Goal: Task Accomplishment & Management: Use online tool/utility

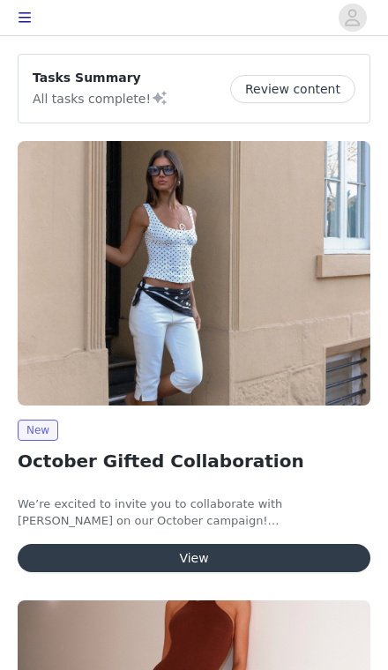
click at [302, 559] on button "View" at bounding box center [194, 558] width 353 height 28
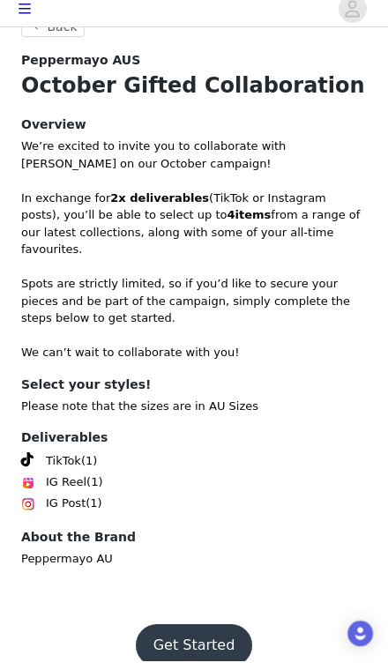
scroll to position [323, 0]
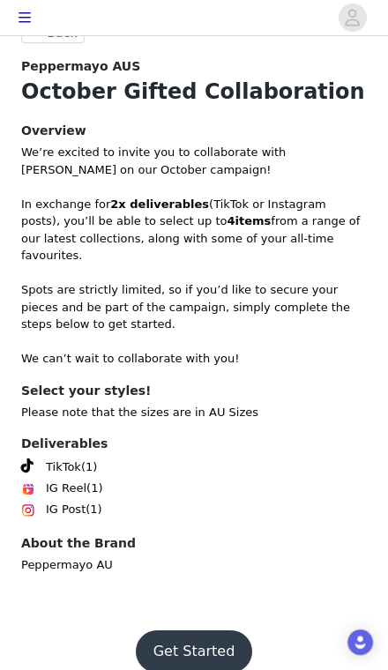
click at [219, 631] on button "Get Started" at bounding box center [194, 652] width 117 height 42
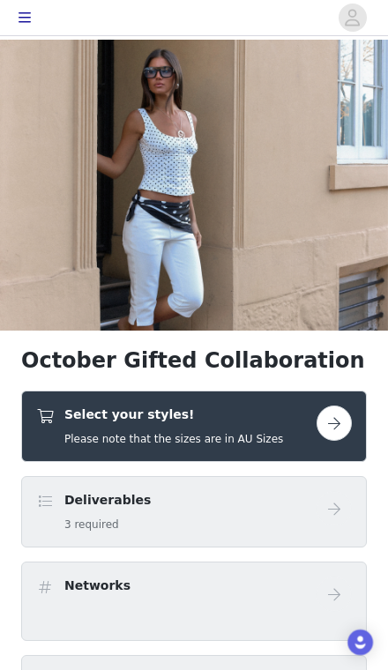
click at [344, 424] on button "button" at bounding box center [334, 423] width 35 height 35
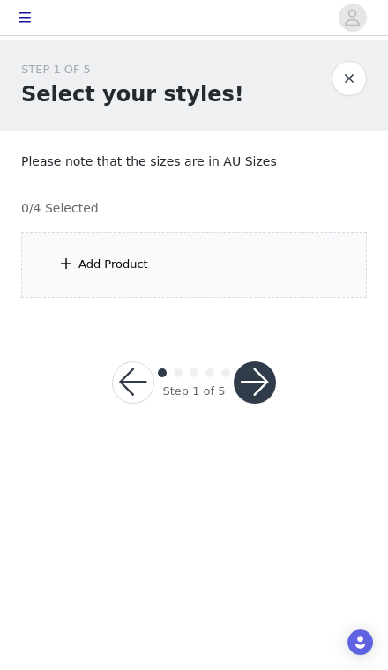
click at [251, 268] on div "Add Product" at bounding box center [194, 265] width 346 height 66
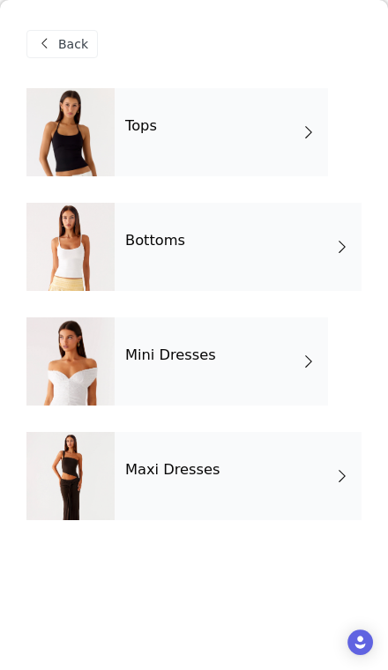
click at [301, 364] on span at bounding box center [309, 361] width 18 height 21
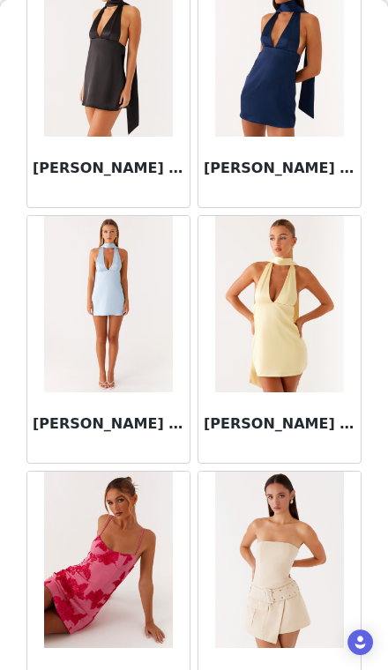
scroll to position [1971, 0]
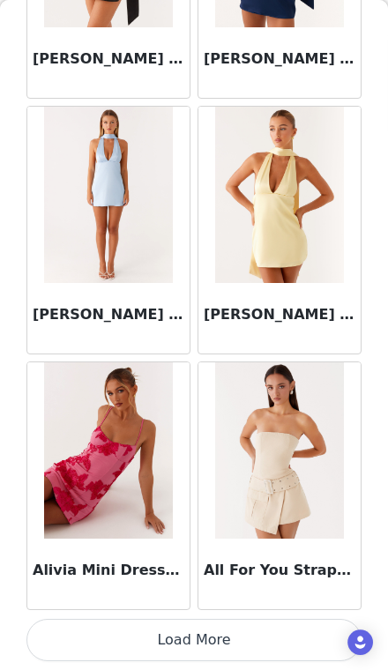
click at [274, 636] on button "Load More" at bounding box center [193, 640] width 335 height 42
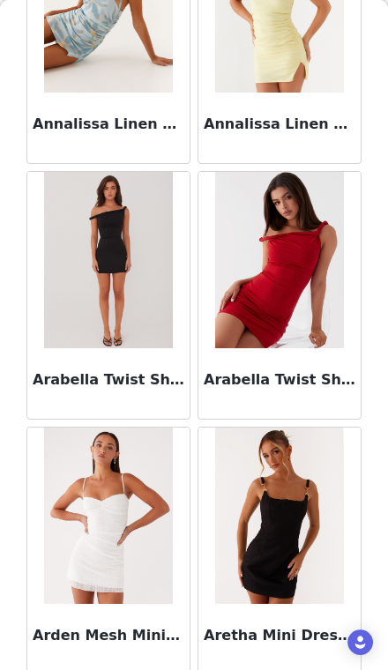
scroll to position [3787, 0]
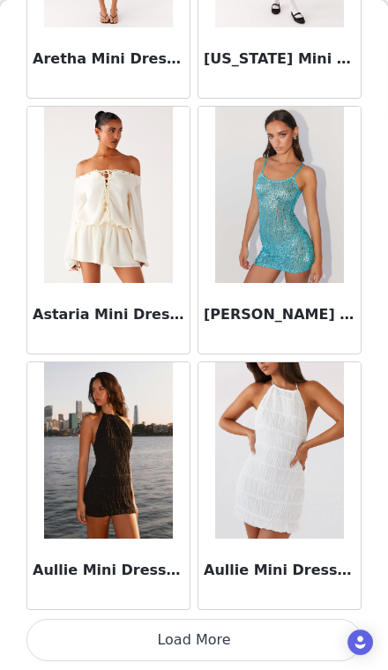
click at [288, 639] on button "Load More" at bounding box center [193, 640] width 335 height 42
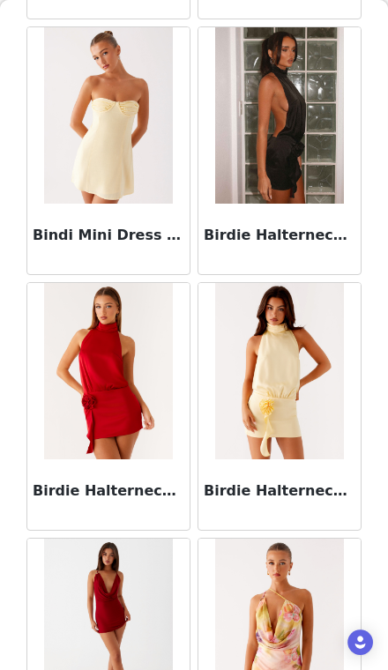
scroll to position [7000, 0]
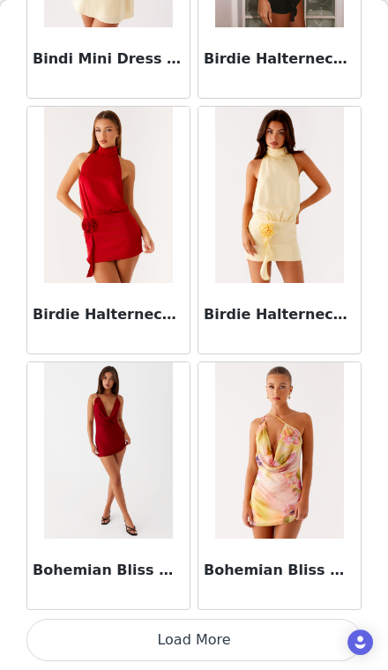
click at [273, 637] on button "Load More" at bounding box center [193, 640] width 335 height 42
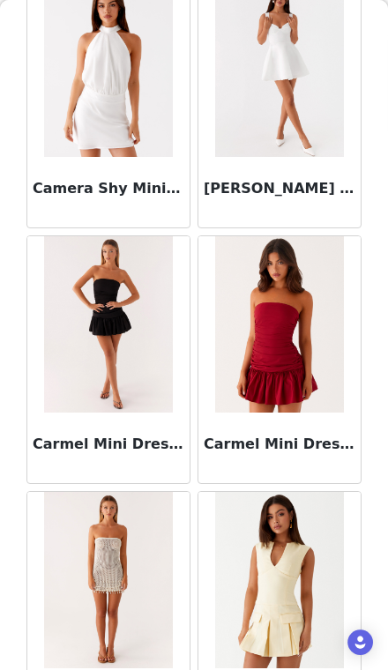
scroll to position [8830, 0]
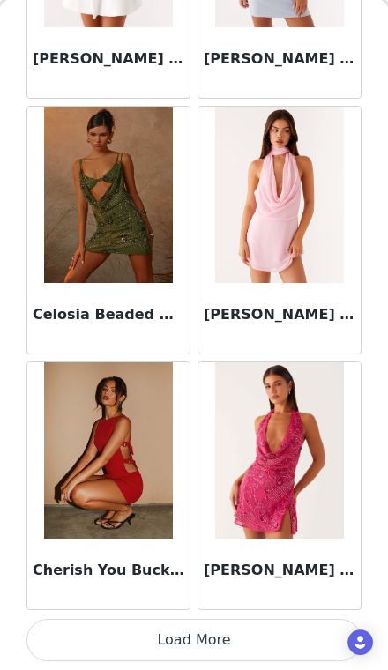
click at [274, 634] on button "Load More" at bounding box center [193, 640] width 335 height 42
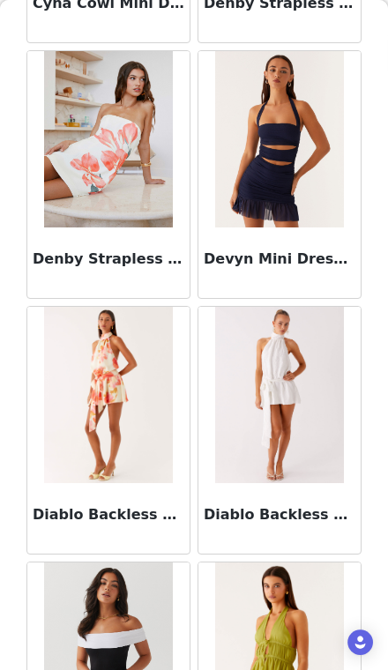
scroll to position [11830, 0]
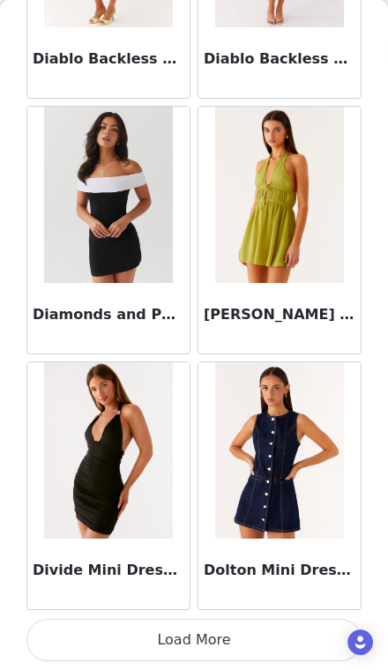
click at [284, 637] on button "Load More" at bounding box center [193, 640] width 335 height 42
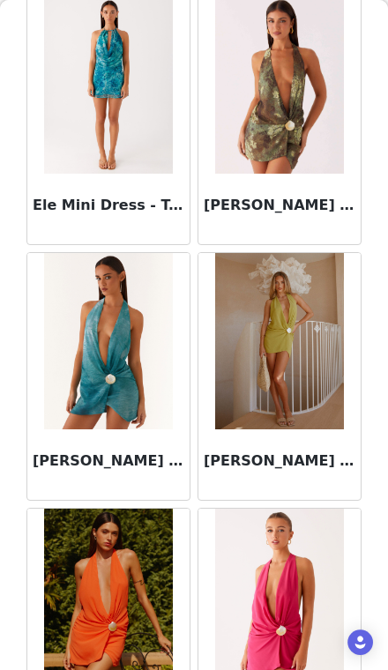
scroll to position [13679, 0]
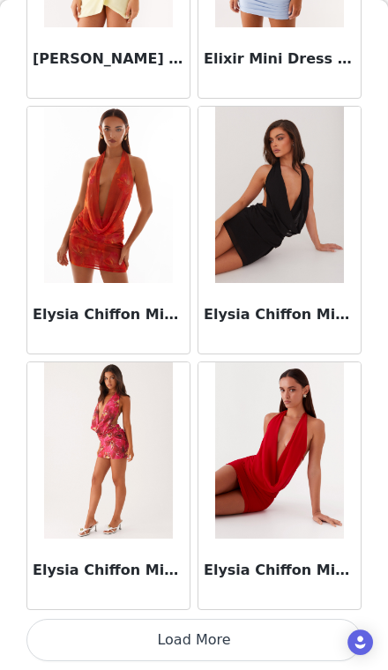
click at [282, 637] on button "Load More" at bounding box center [193, 640] width 335 height 42
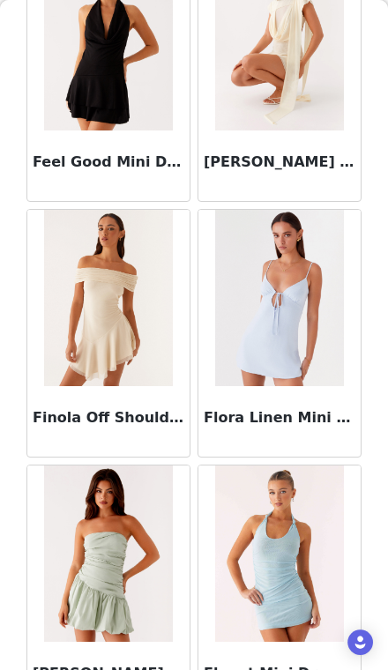
scroll to position [17051, 0]
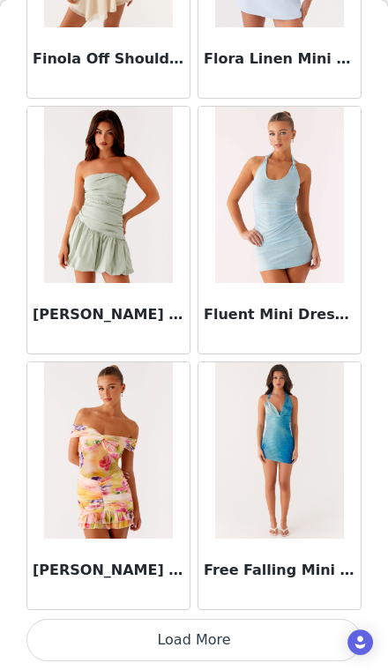
click at [287, 641] on button "Load More" at bounding box center [193, 640] width 335 height 42
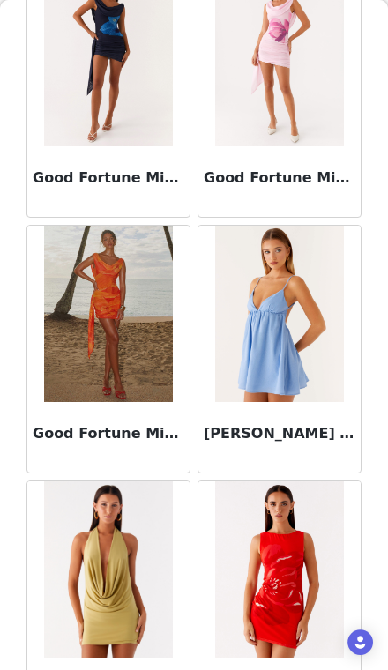
scroll to position [18579, 0]
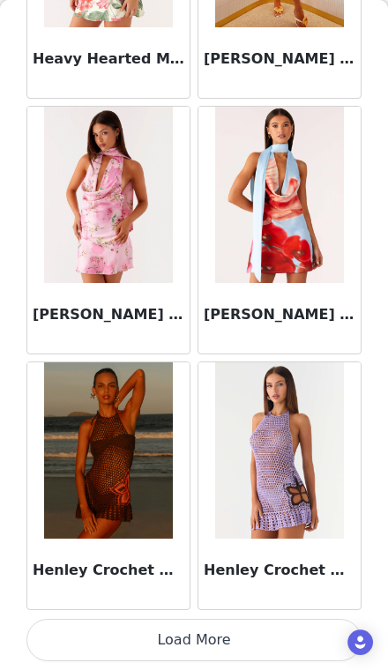
click at [288, 642] on button "Load More" at bounding box center [193, 640] width 335 height 42
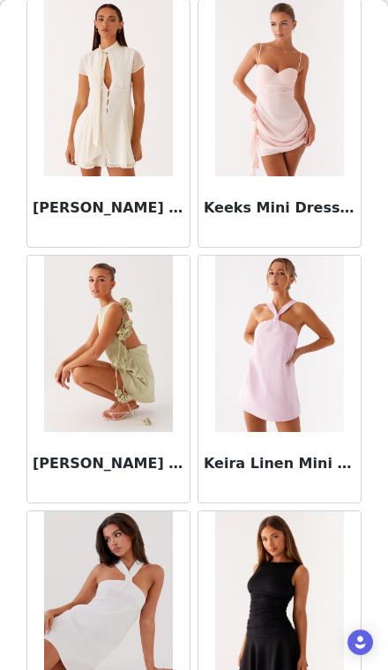
scroll to position [22383, 0]
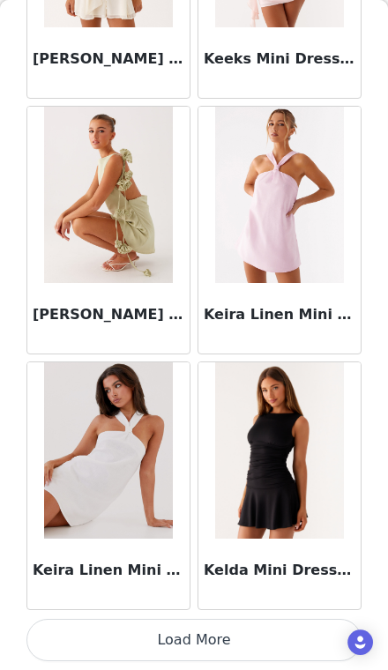
click at [287, 640] on button "Load More" at bounding box center [193, 640] width 335 height 42
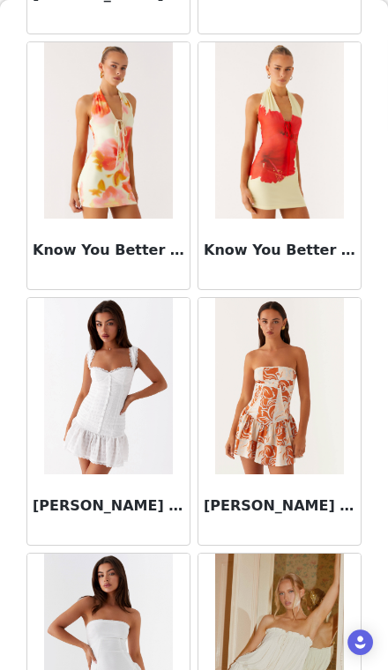
scroll to position [23884, 0]
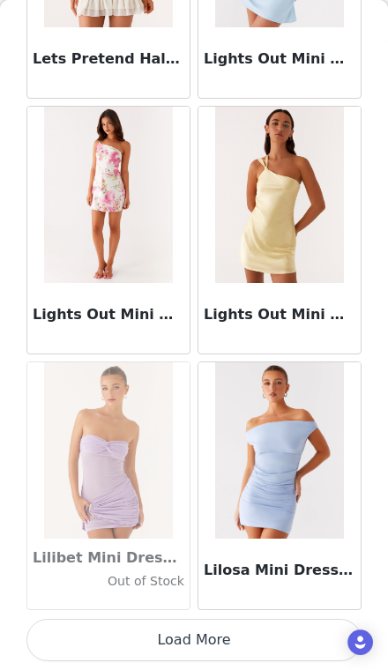
click at [291, 638] on button "Load More" at bounding box center [193, 640] width 335 height 42
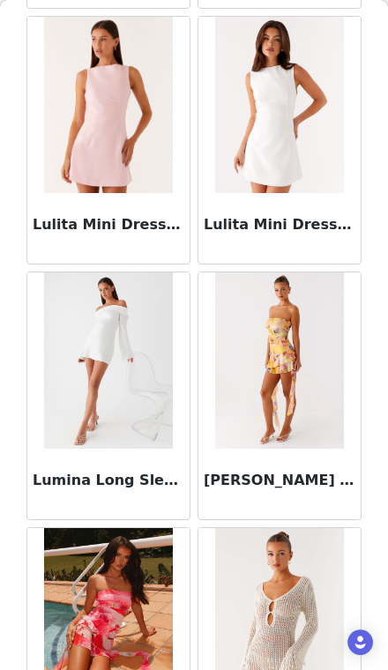
scroll to position [26965, 0]
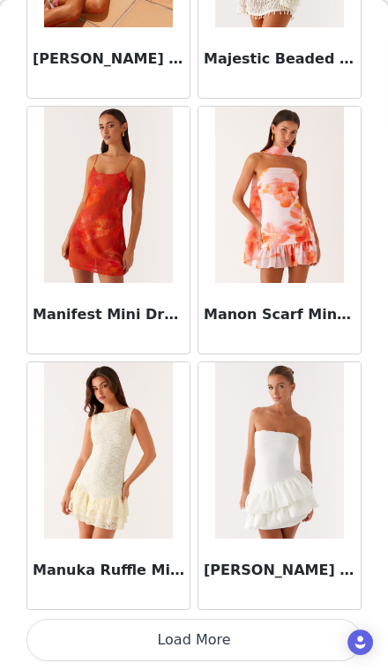
click at [289, 639] on button "Load More" at bounding box center [193, 640] width 335 height 42
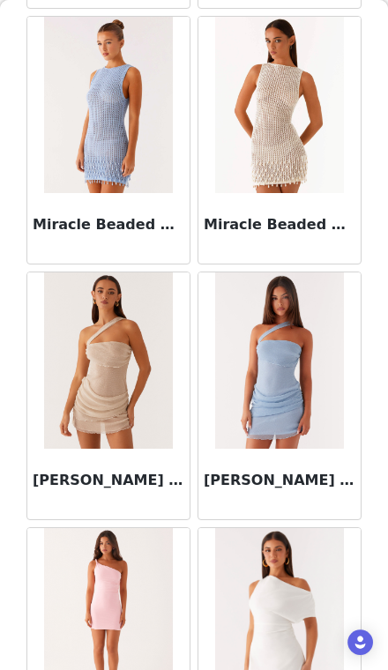
scroll to position [30026, 0]
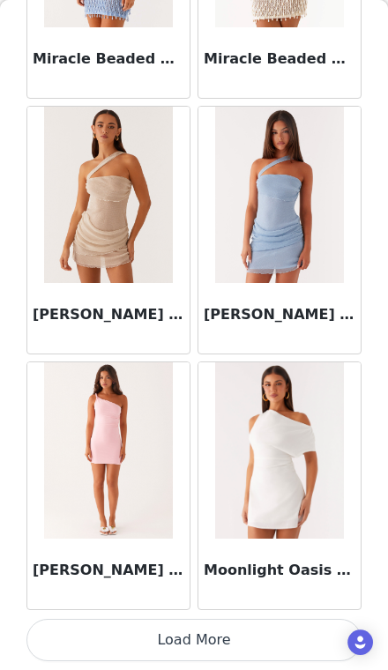
click at [295, 633] on button "Load More" at bounding box center [193, 640] width 335 height 42
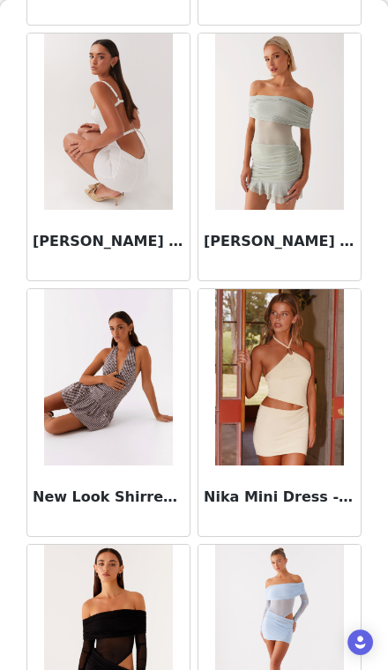
scroll to position [31284, 0]
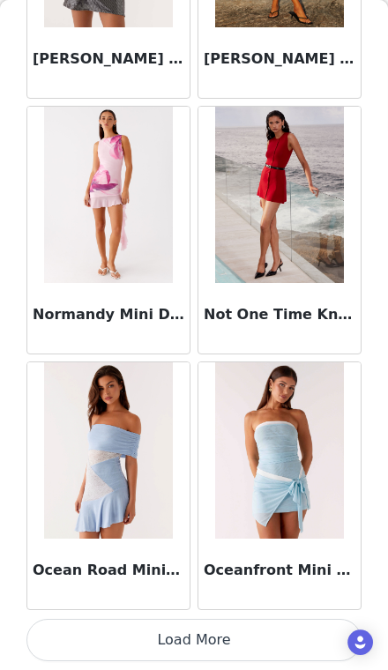
click at [282, 643] on button "Load More" at bounding box center [193, 640] width 335 height 42
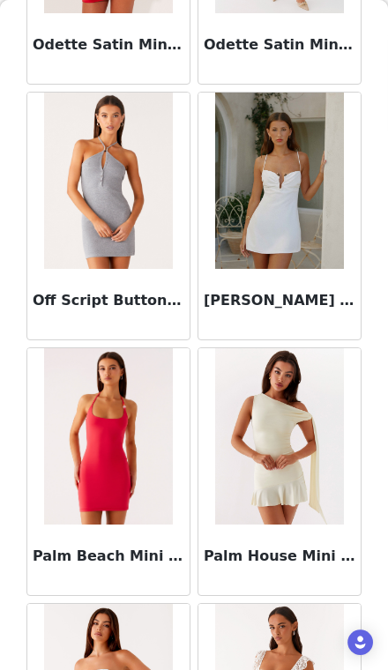
scroll to position [34284, 0]
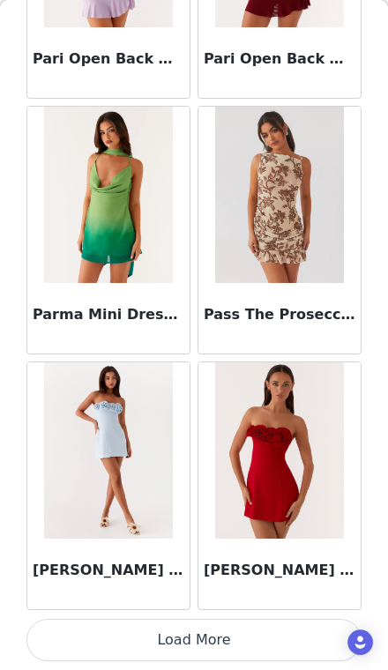
click at [281, 649] on button "Load More" at bounding box center [193, 640] width 335 height 42
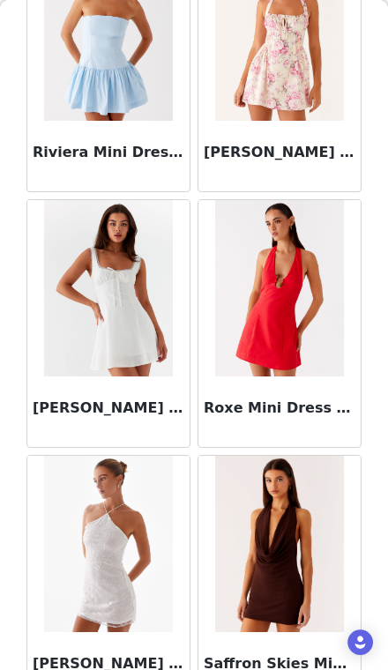
scroll to position [37520, 0]
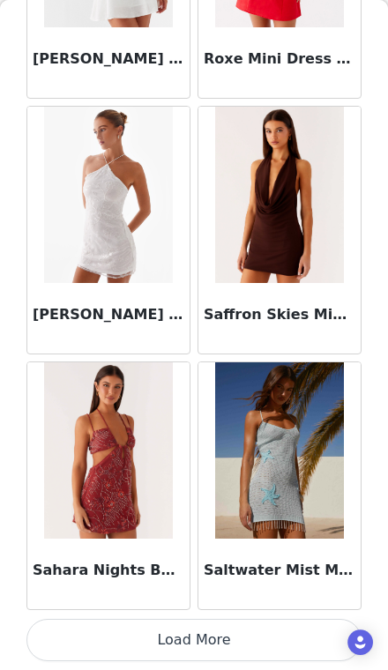
click at [288, 638] on button "Load More" at bounding box center [193, 640] width 335 height 42
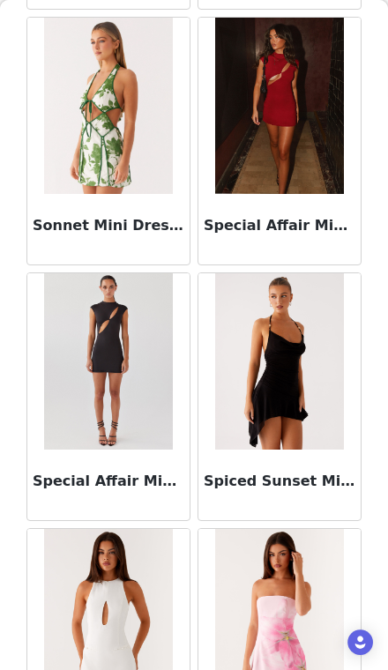
scroll to position [40267, 0]
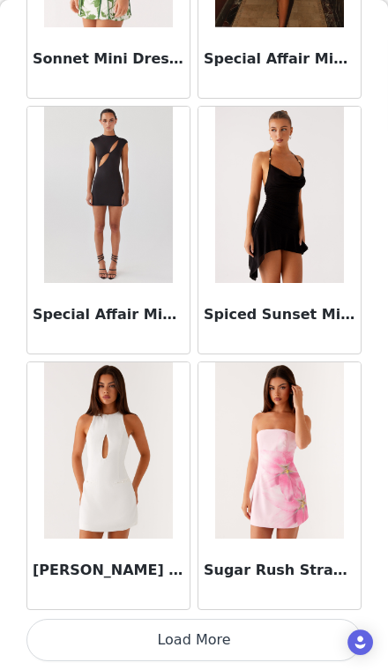
click at [273, 639] on button "Load More" at bounding box center [193, 640] width 335 height 42
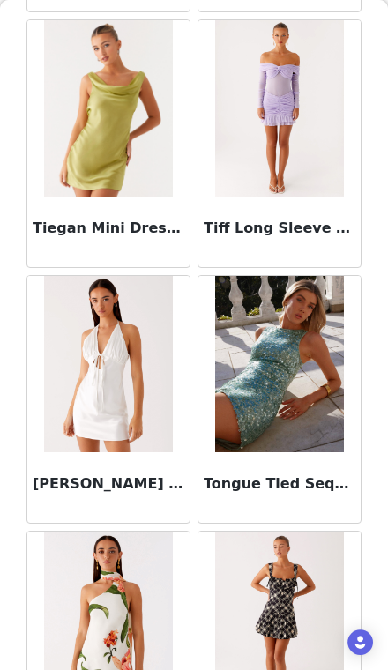
scroll to position [42569, 0]
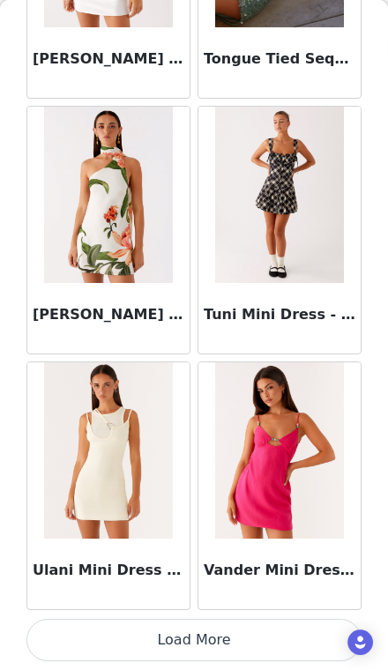
click at [285, 638] on button "Load More" at bounding box center [193, 640] width 335 height 42
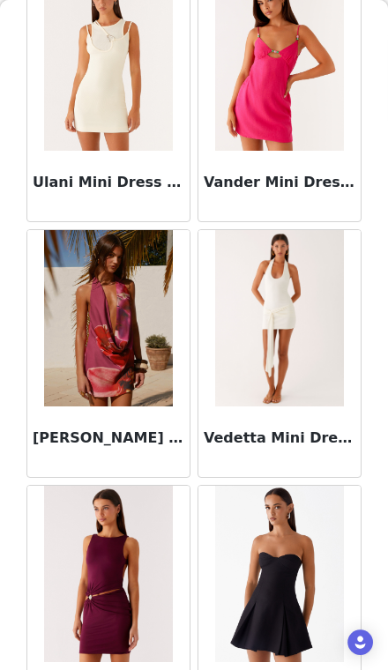
scroll to position [43374, 0]
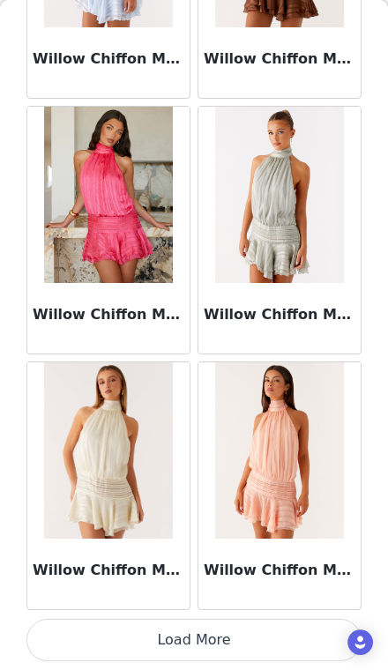
click at [275, 634] on button "Load More" at bounding box center [193, 640] width 335 height 42
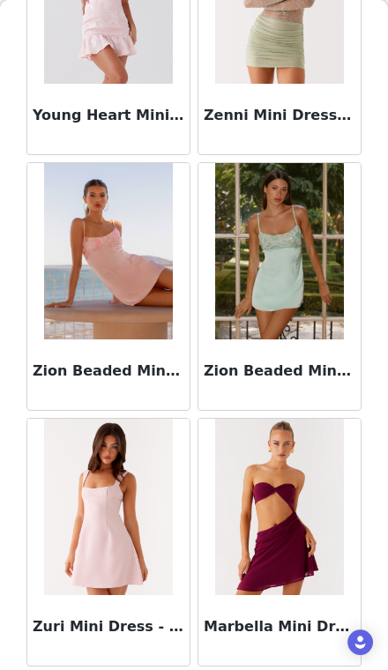
scroll to position [46994, 0]
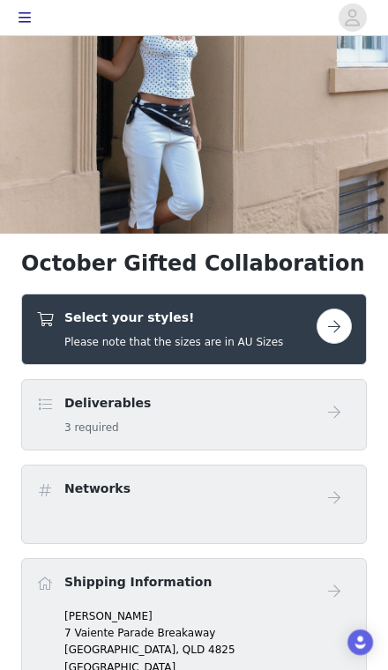
scroll to position [98, 0]
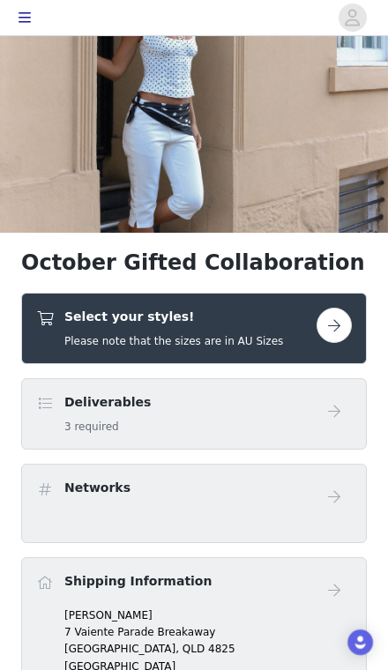
click at [343, 334] on button "button" at bounding box center [334, 325] width 35 height 35
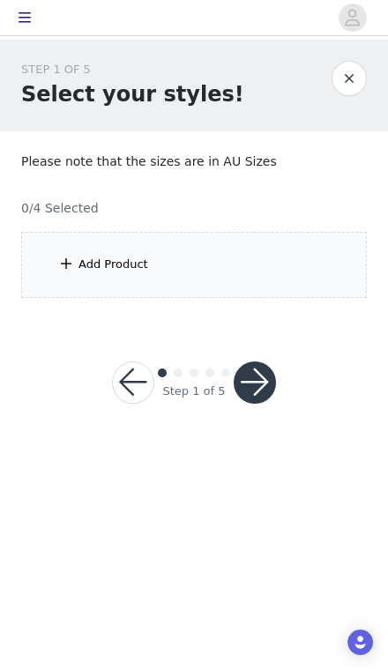
click at [287, 263] on div "Add Product" at bounding box center [194, 265] width 346 height 66
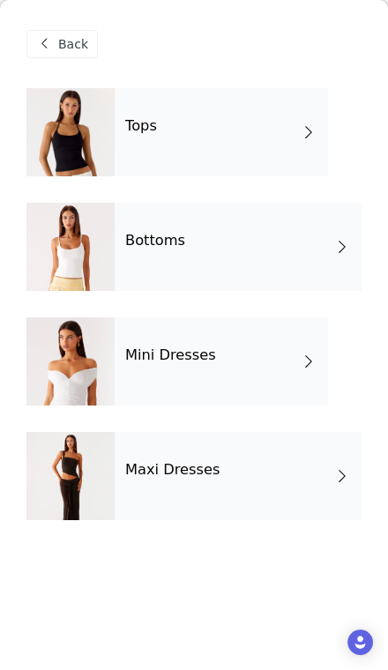
click at [320, 254] on div "Bottoms" at bounding box center [238, 247] width 247 height 88
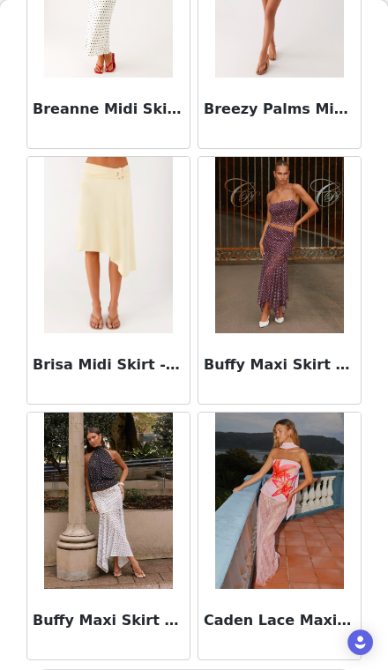
scroll to position [1982, 0]
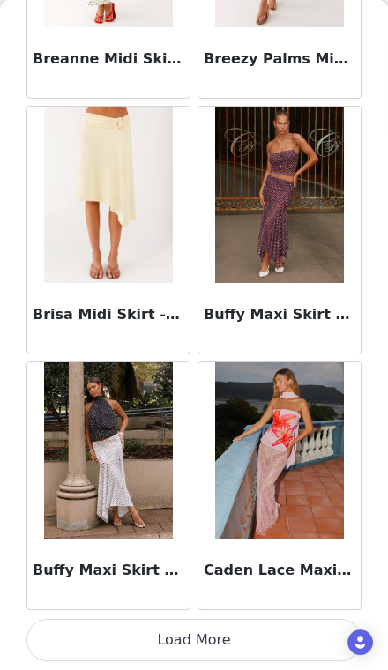
click at [74, 647] on button "Load More" at bounding box center [193, 640] width 335 height 42
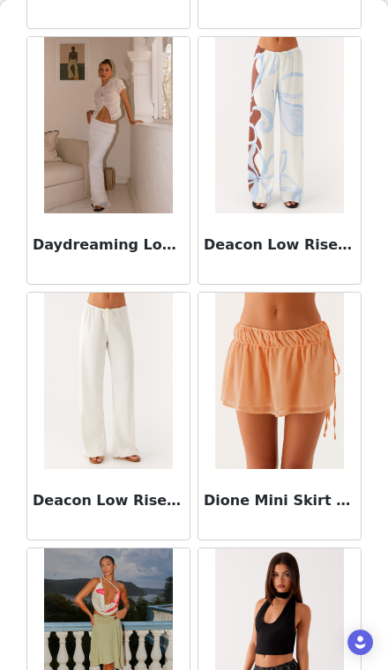
scroll to position [4433, 0]
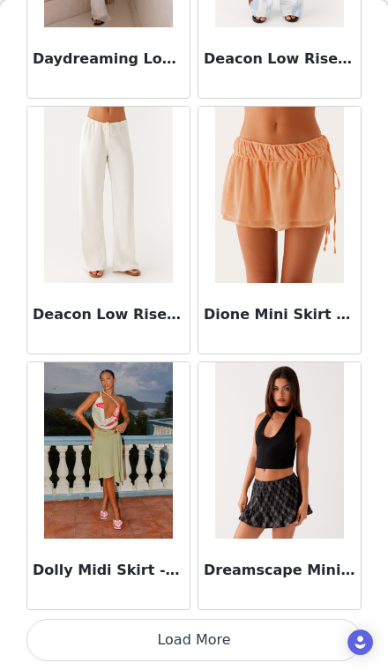
click at [95, 648] on button "Load More" at bounding box center [193, 640] width 335 height 42
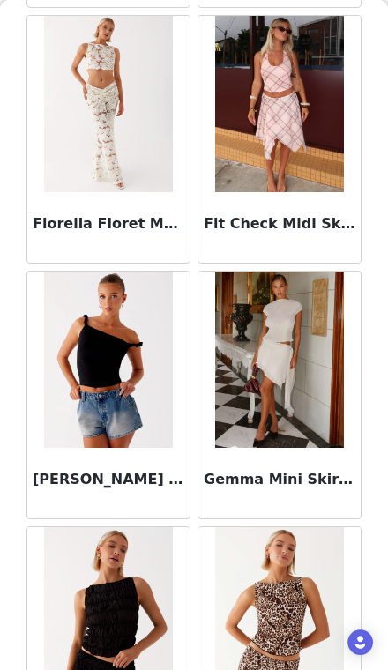
scroll to position [6243, 0]
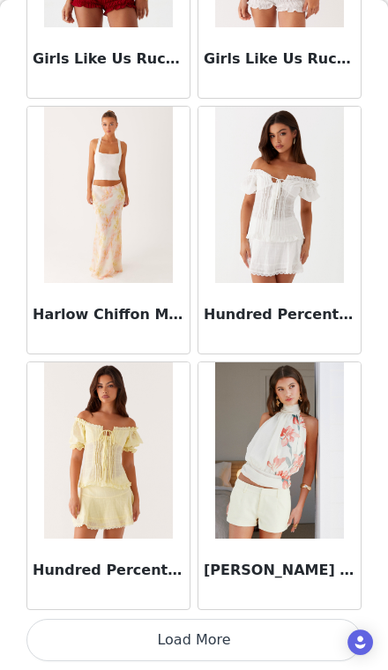
click at [85, 646] on button "Load More" at bounding box center [193, 640] width 335 height 42
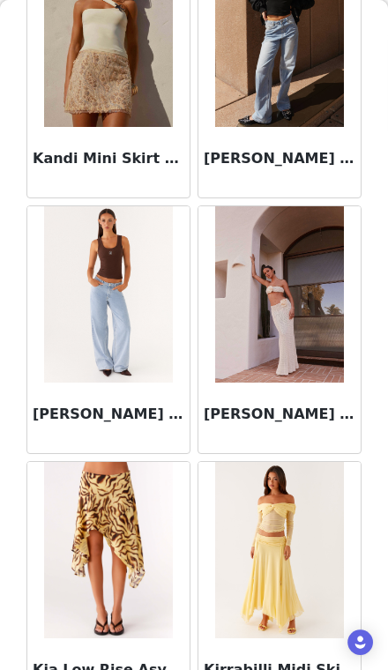
scroll to position [8068, 0]
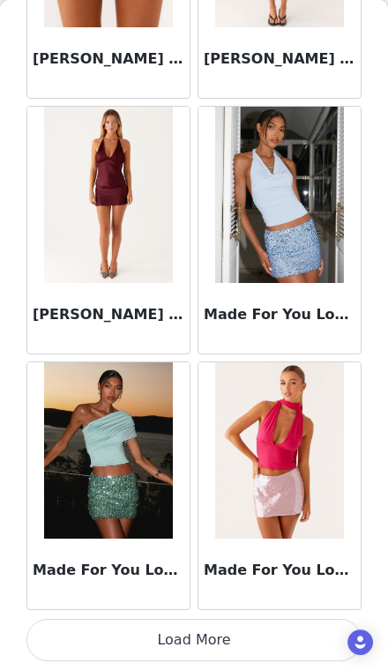
click at [94, 648] on button "Load More" at bounding box center [193, 640] width 335 height 42
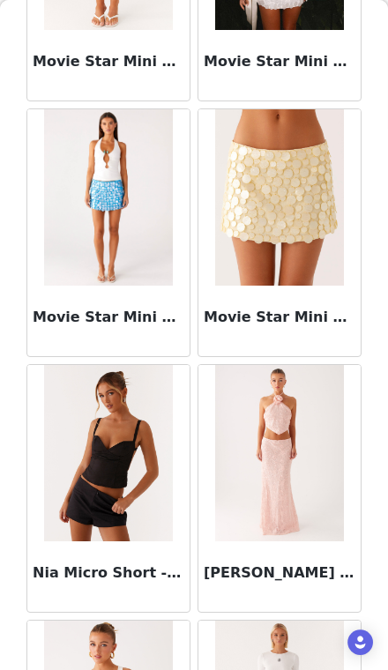
scroll to position [11778, 0]
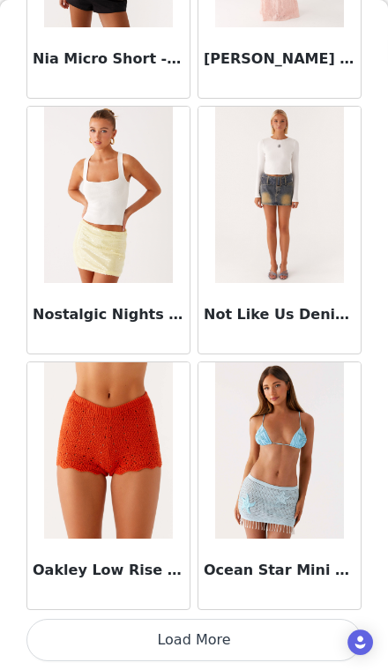
click at [82, 647] on button "Load More" at bounding box center [193, 640] width 335 height 42
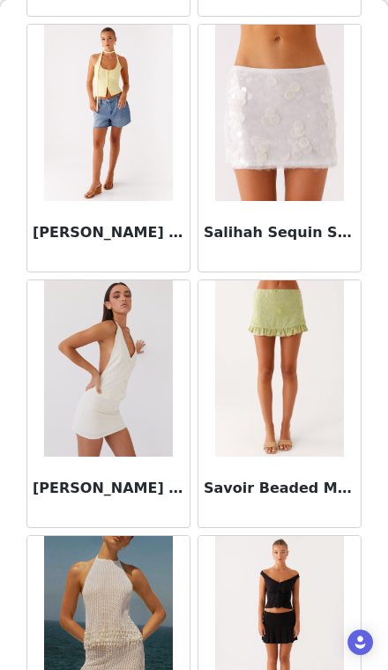
scroll to position [14674, 0]
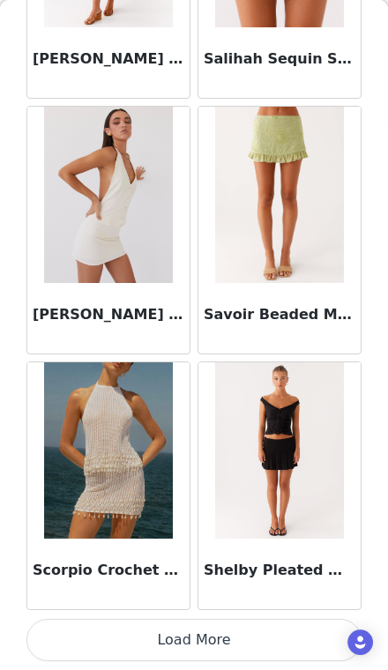
click at [86, 646] on button "Load More" at bounding box center [193, 640] width 335 height 42
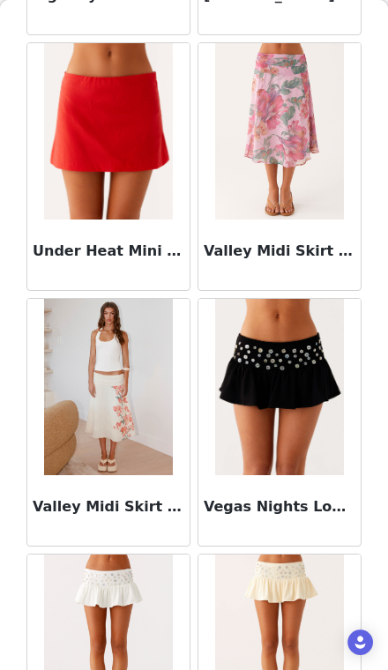
scroll to position [17196, 0]
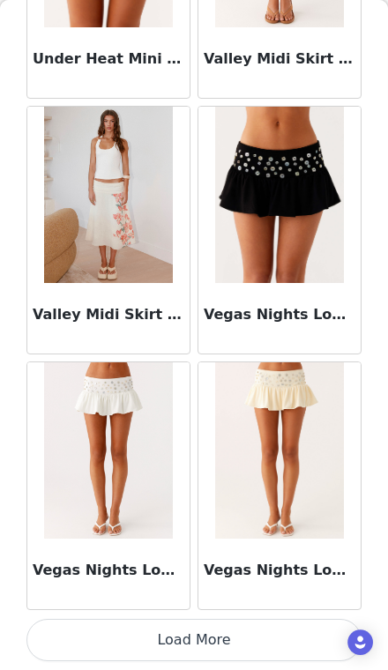
click at [97, 640] on button "Load More" at bounding box center [193, 640] width 335 height 42
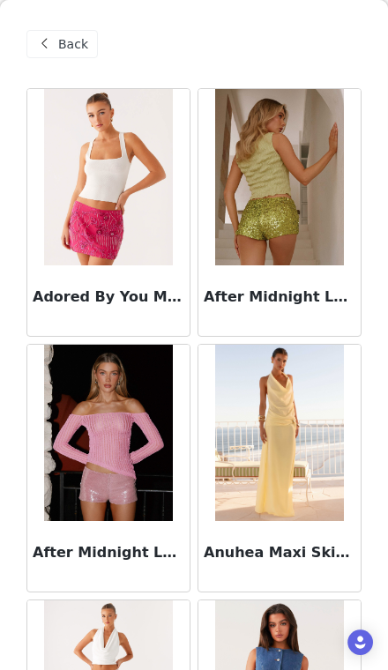
scroll to position [0, 0]
click at [64, 52] on span "Back" at bounding box center [73, 44] width 30 height 19
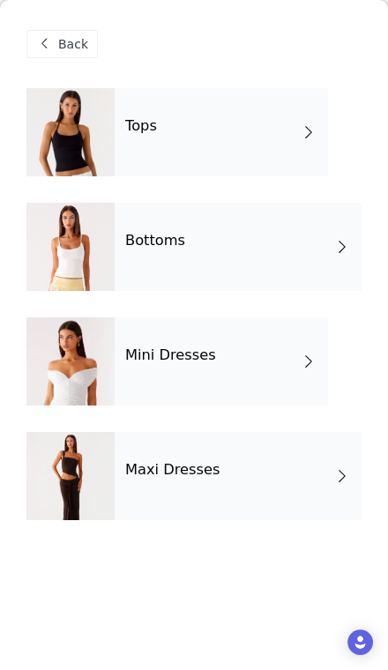
click at [285, 128] on div "Tops" at bounding box center [221, 132] width 213 height 88
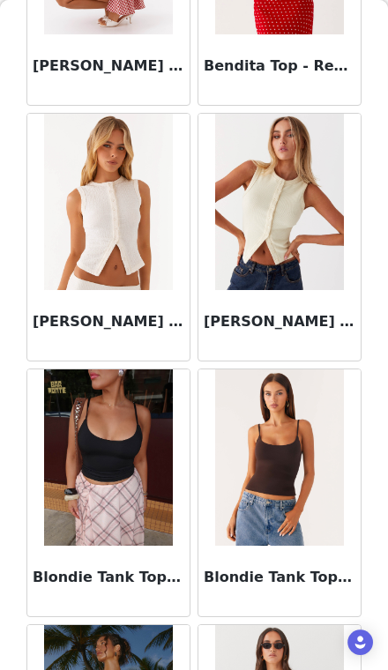
scroll to position [1317, 0]
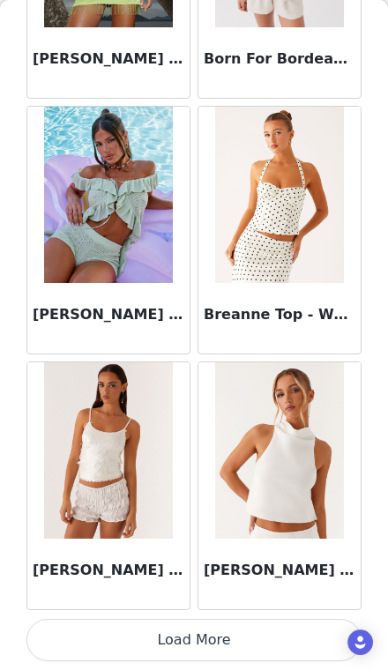
click at [103, 646] on button "Load More" at bounding box center [193, 640] width 335 height 42
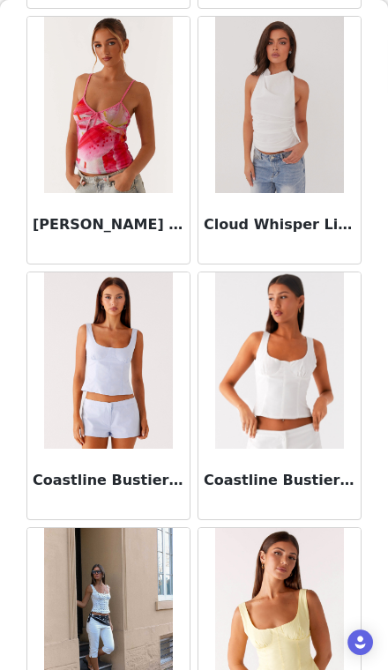
scroll to position [4196, 0]
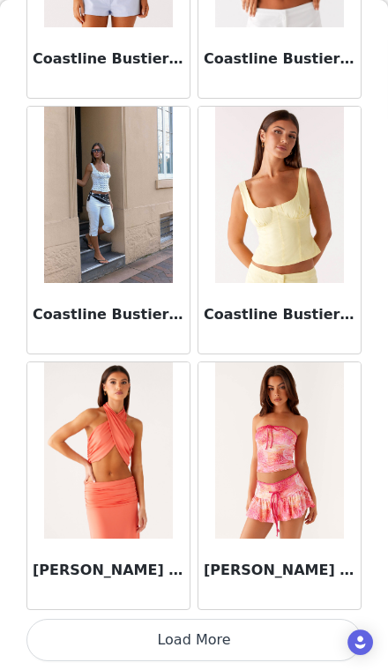
click at [108, 647] on button "Load More" at bounding box center [193, 640] width 335 height 42
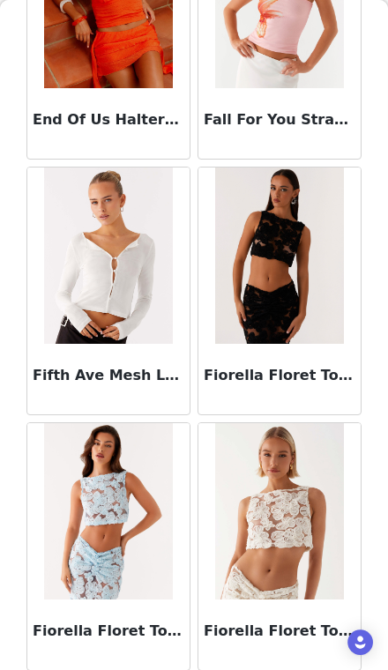
scroll to position [6352, 0]
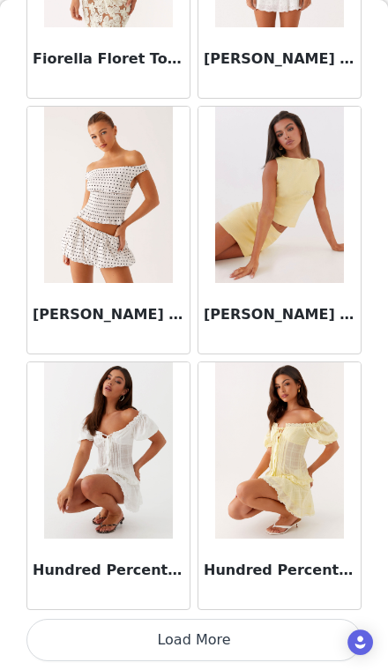
click at [114, 647] on button "Load More" at bounding box center [193, 640] width 335 height 42
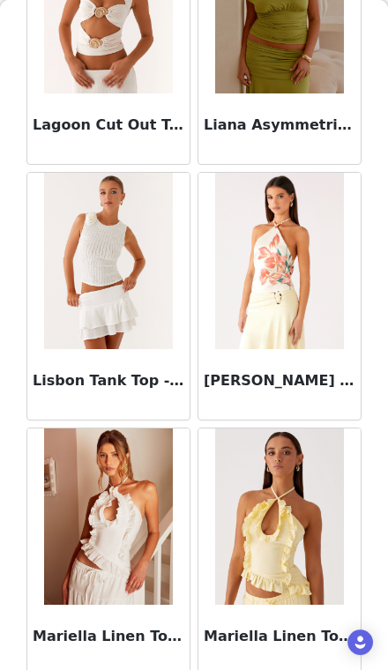
scroll to position [9448, 0]
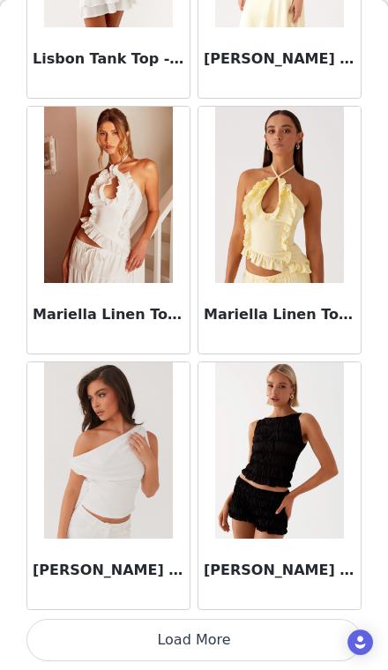
click at [87, 637] on button "Load More" at bounding box center [193, 640] width 335 height 42
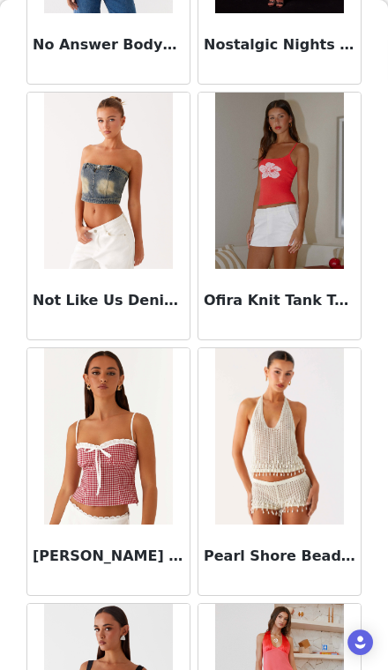
scroll to position [12041, 0]
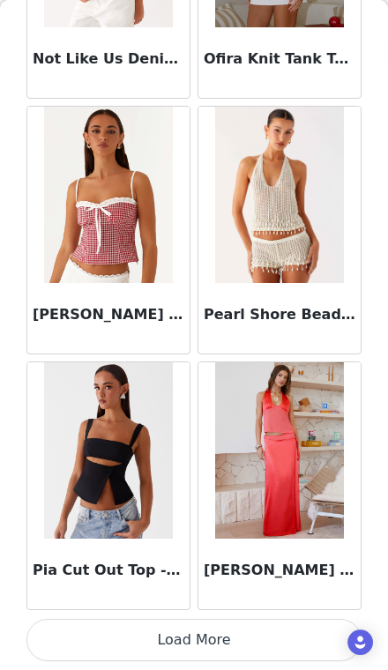
click at [103, 645] on button "Load More" at bounding box center [193, 640] width 335 height 42
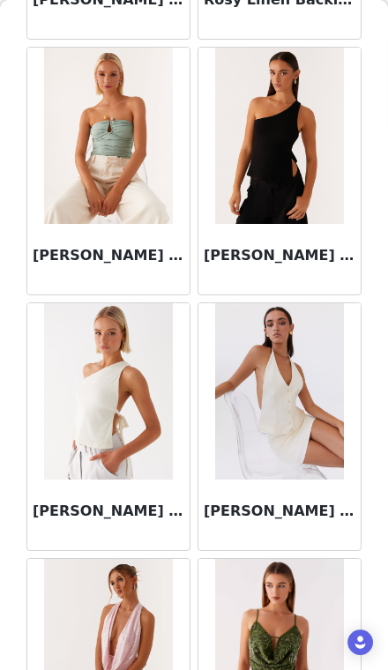
scroll to position [14109, 0]
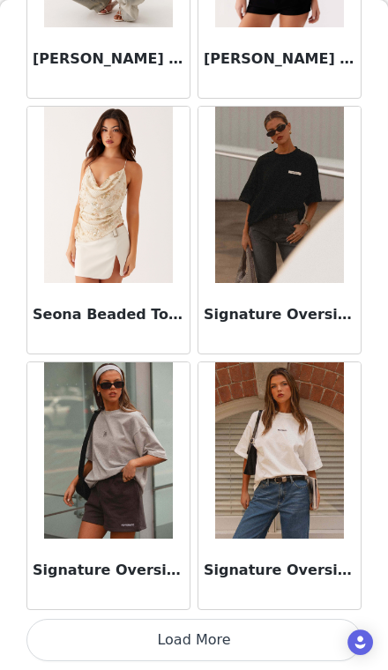
click at [118, 644] on button "Load More" at bounding box center [193, 640] width 335 height 42
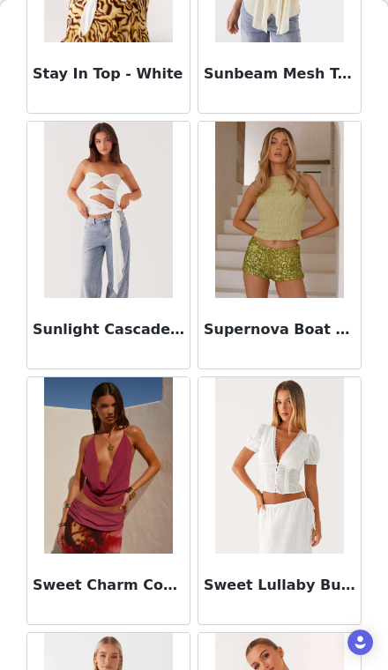
scroll to position [16364, 0]
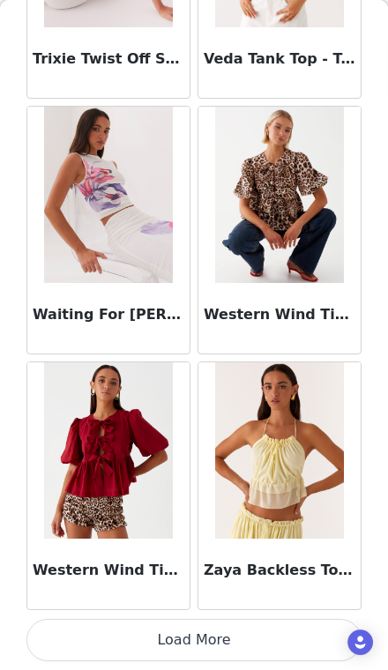
click at [101, 640] on button "Load More" at bounding box center [193, 640] width 335 height 42
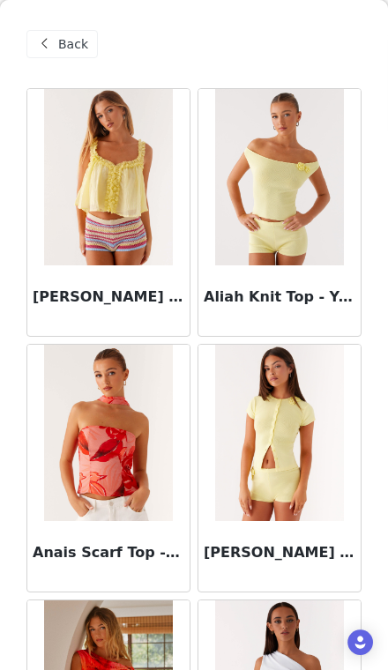
scroll to position [-3, 0]
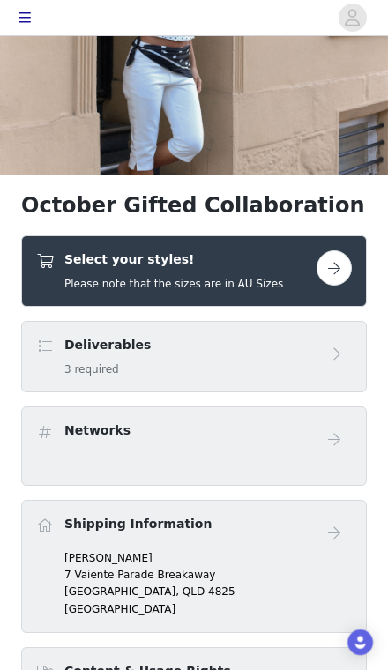
scroll to position [154, 0]
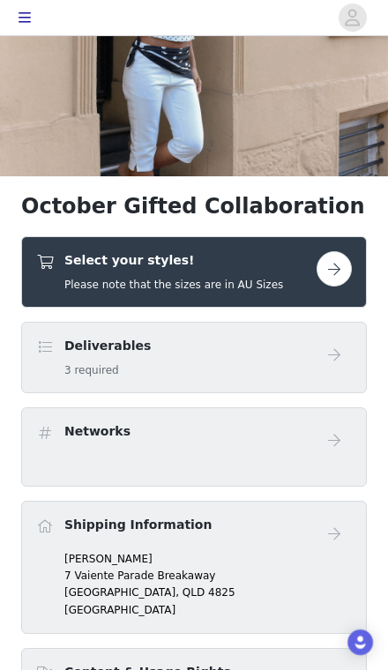
click at [340, 267] on button "button" at bounding box center [334, 268] width 35 height 35
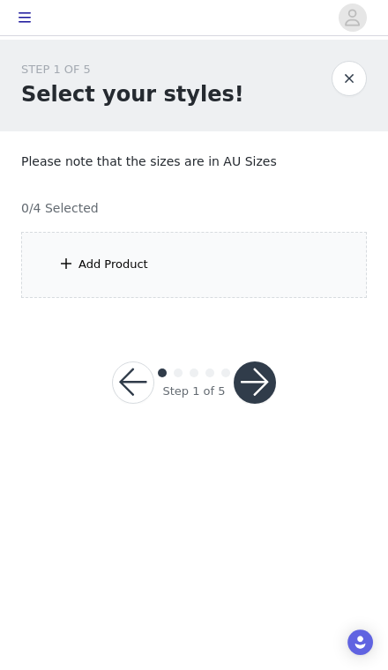
click at [301, 277] on div "Add Product" at bounding box center [194, 265] width 346 height 66
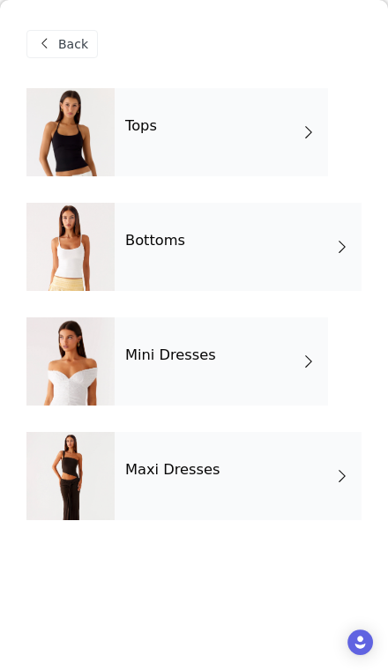
click at [253, 483] on div "Maxi Dresses" at bounding box center [238, 476] width 247 height 88
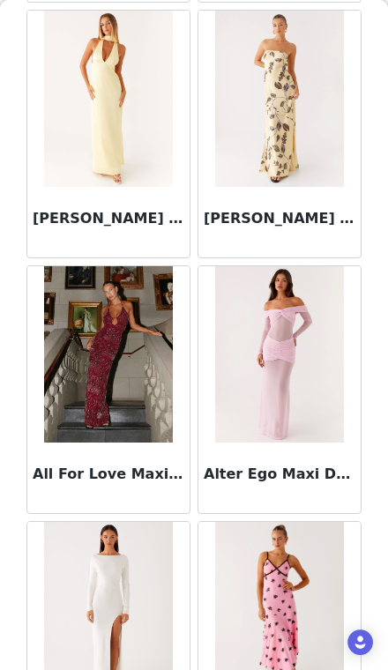
scroll to position [1639, 0]
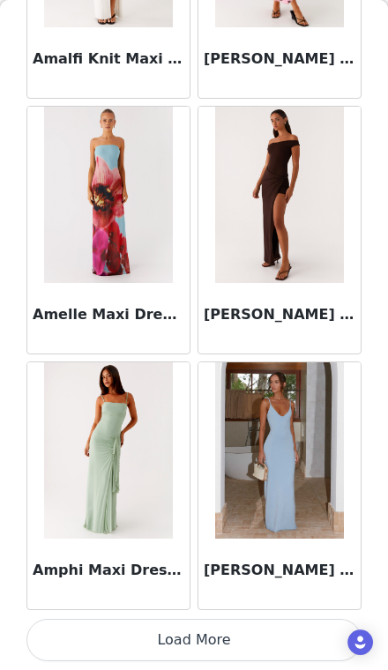
click at [285, 632] on button "Load More" at bounding box center [193, 640] width 335 height 42
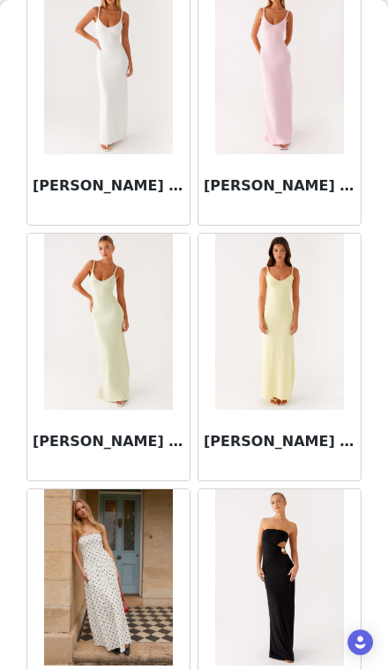
scroll to position [2845, 0]
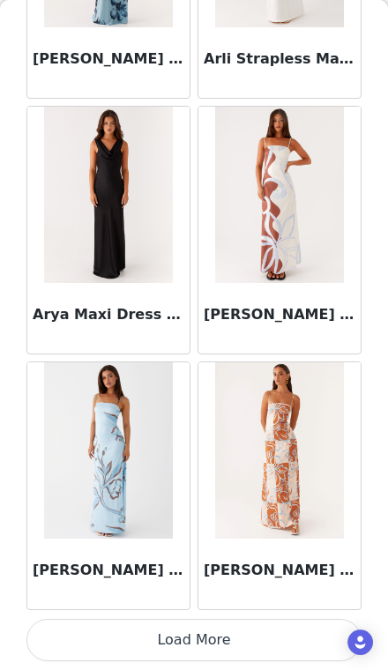
click at [269, 642] on button "Load More" at bounding box center [193, 640] width 335 height 42
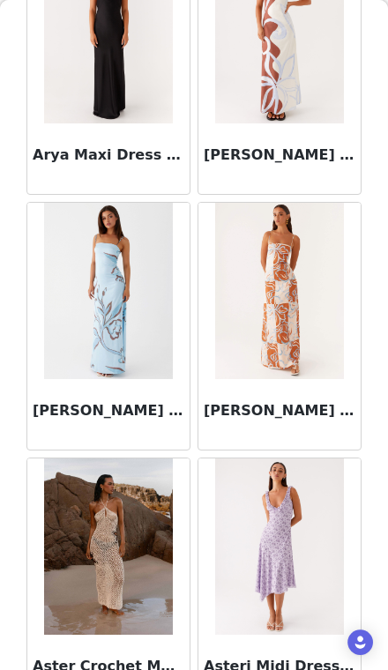
scroll to position [5016, 0]
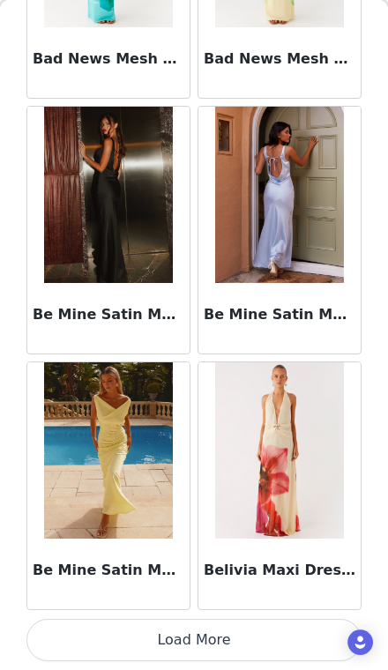
click at [108, 653] on button "Load More" at bounding box center [193, 640] width 335 height 42
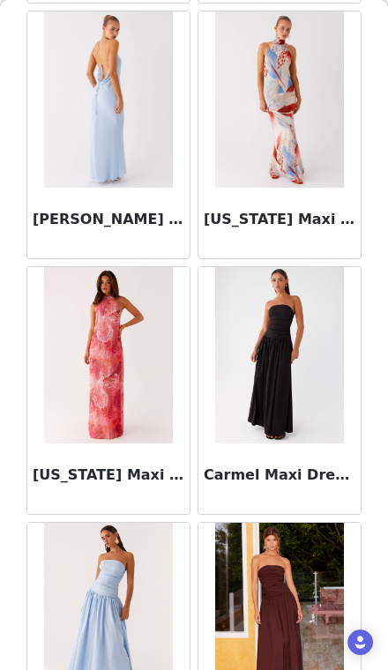
scroll to position [9535, 0]
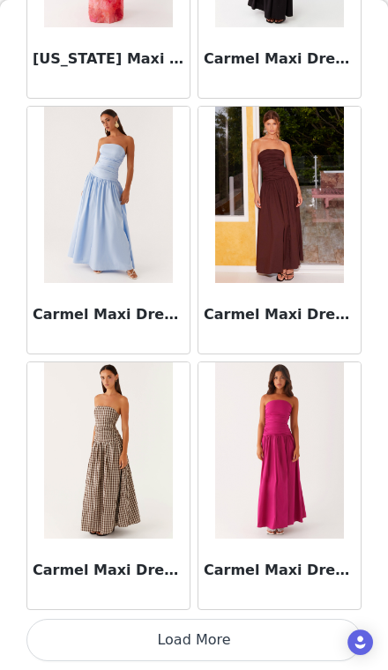
click at [119, 632] on button "Load More" at bounding box center [193, 640] width 335 height 42
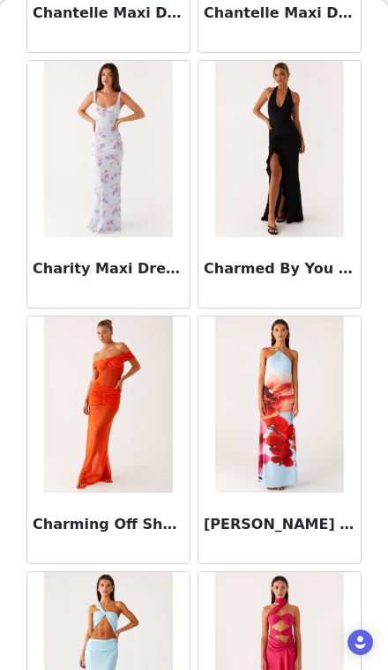
scroll to position [12244, 0]
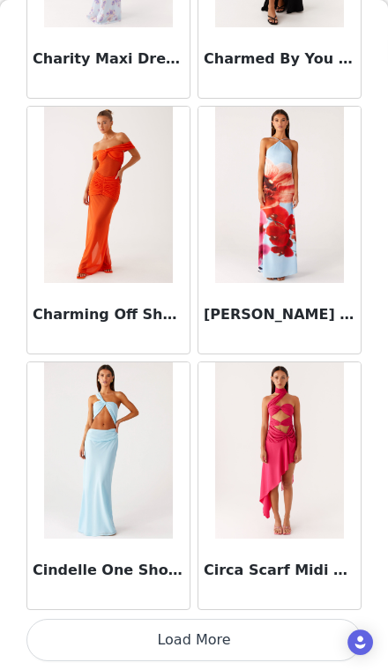
click at [118, 638] on button "Load More" at bounding box center [193, 640] width 335 height 42
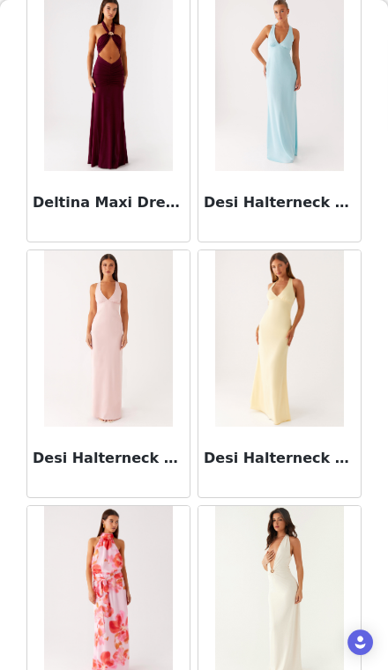
scroll to position [14462, 0]
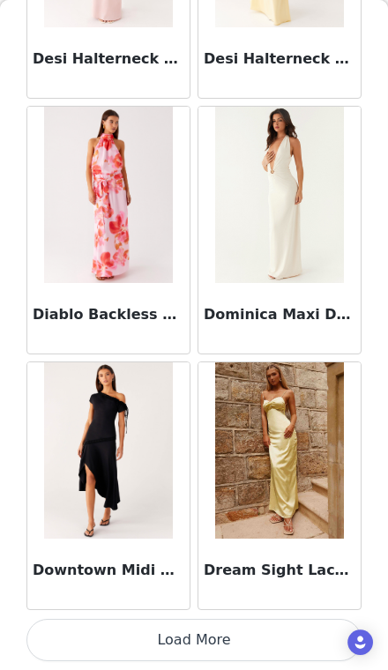
click at [108, 641] on button "Load More" at bounding box center [193, 640] width 335 height 42
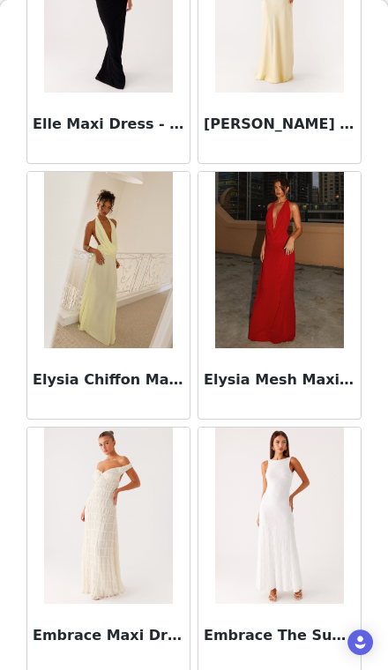
scroll to position [17073, 0]
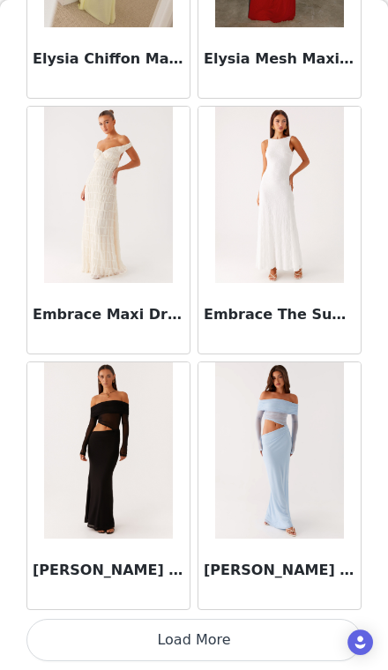
click at [123, 647] on button "Load More" at bounding box center [193, 640] width 335 height 42
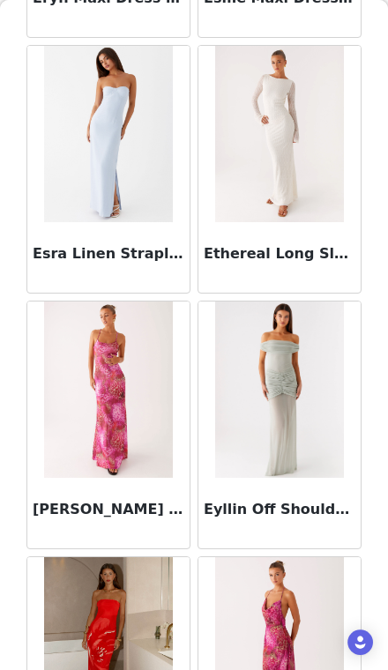
scroll to position [19255, 0]
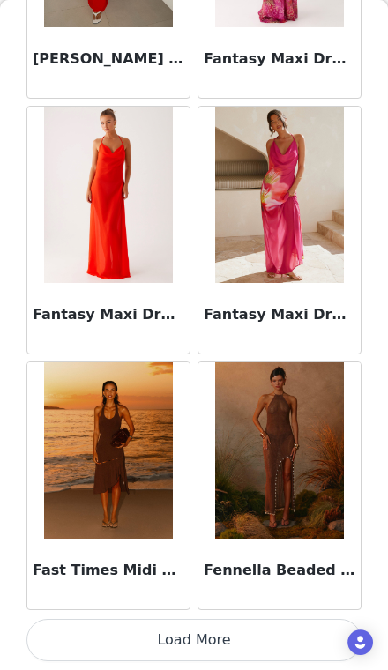
click at [283, 632] on button "Load More" at bounding box center [193, 640] width 335 height 42
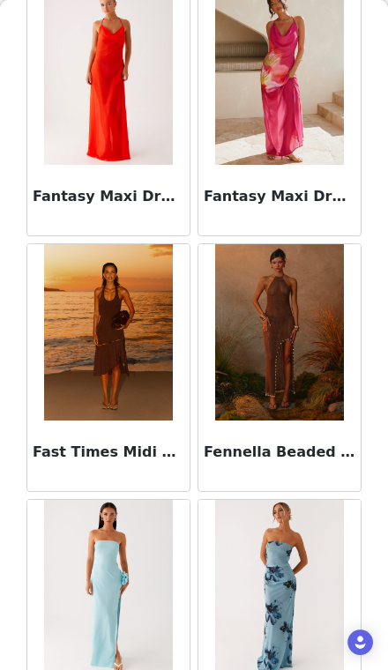
scroll to position [20069, 0]
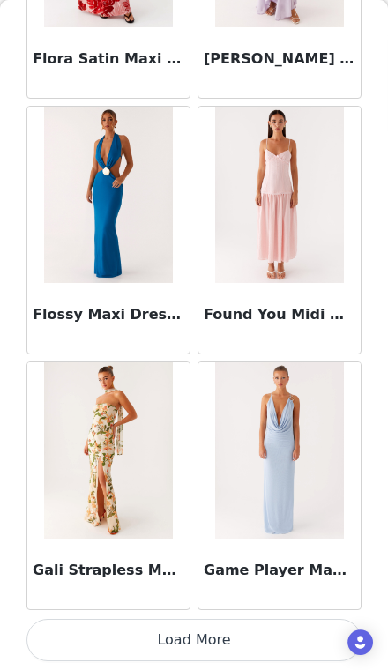
click at [288, 632] on button "Load More" at bounding box center [193, 640] width 335 height 42
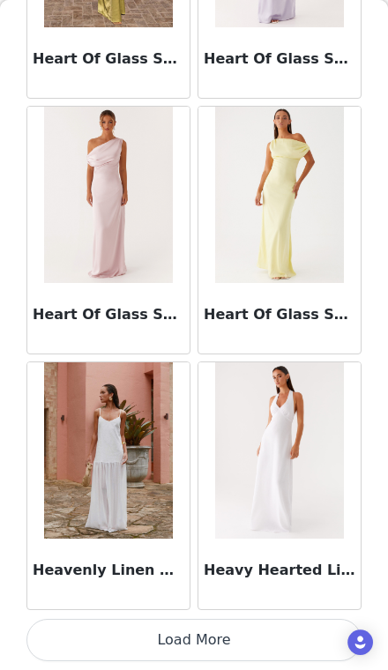
click at [291, 635] on button "Load More" at bounding box center [193, 640] width 335 height 42
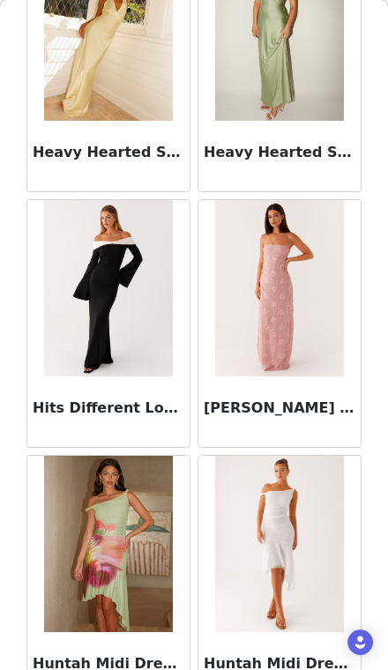
scroll to position [26270, 0]
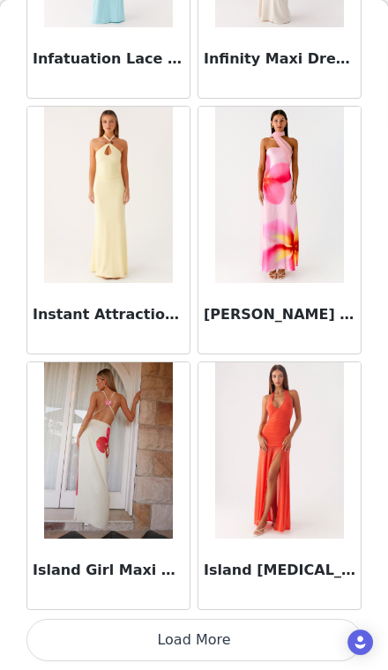
click at [293, 640] on button "Load More" at bounding box center [193, 640] width 335 height 42
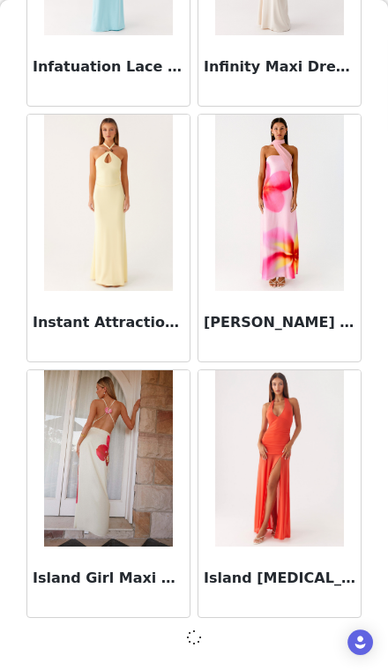
scroll to position [27602, 0]
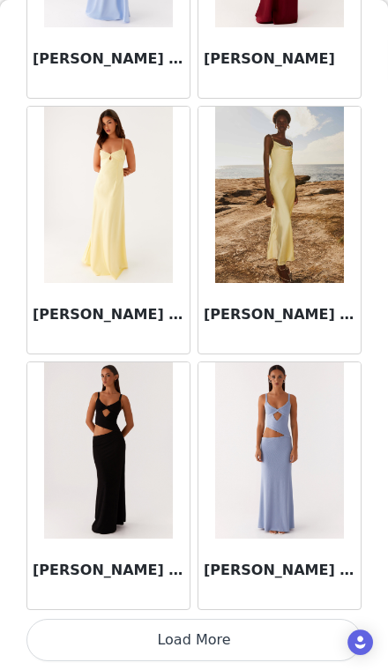
click at [268, 636] on button "Load More" at bounding box center [193, 640] width 335 height 42
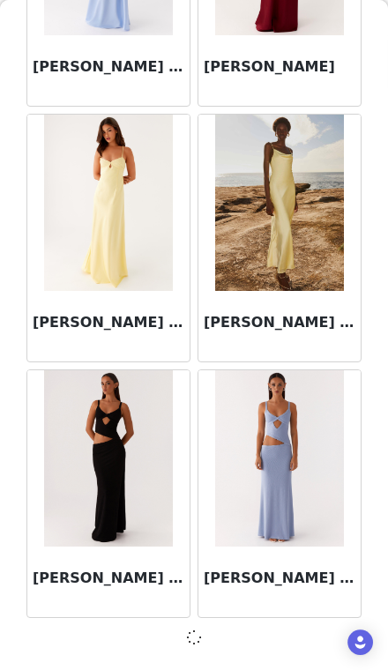
scroll to position [30160, 0]
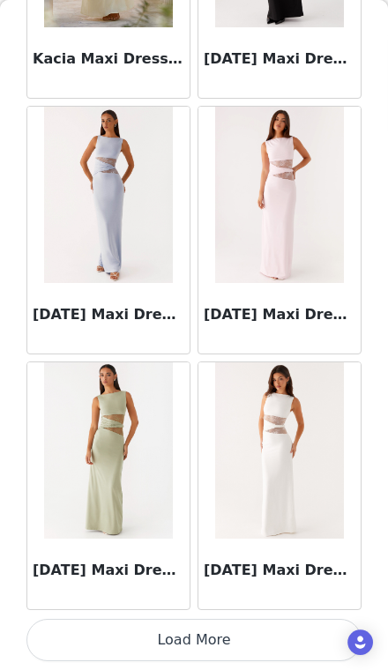
click at [276, 639] on button "Load More" at bounding box center [193, 640] width 335 height 42
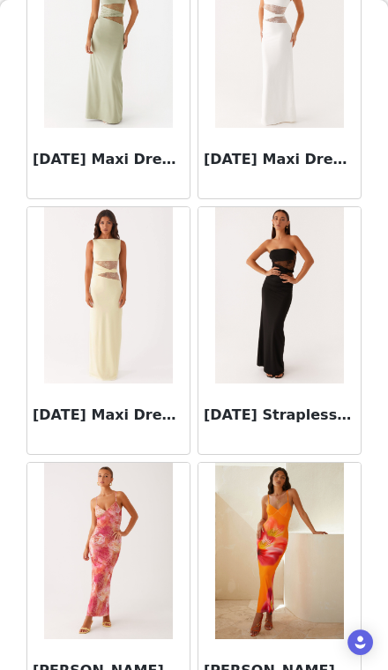
scroll to position [33281, 0]
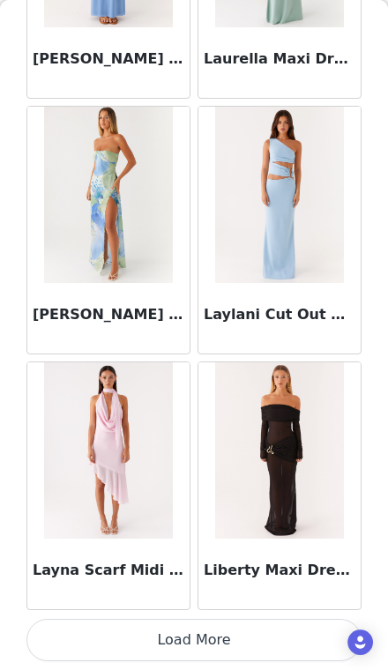
click at [275, 633] on button "Load More" at bounding box center [193, 640] width 335 height 42
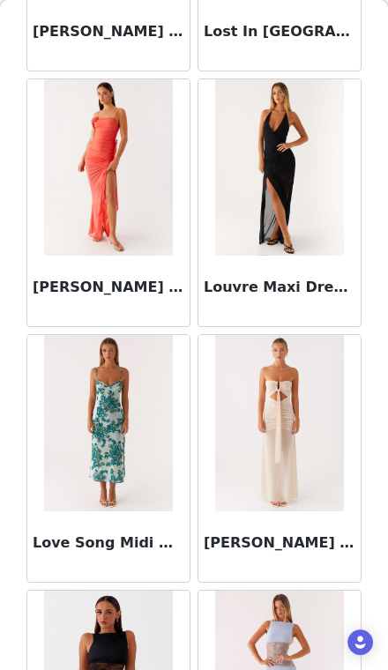
scroll to position [36954, 0]
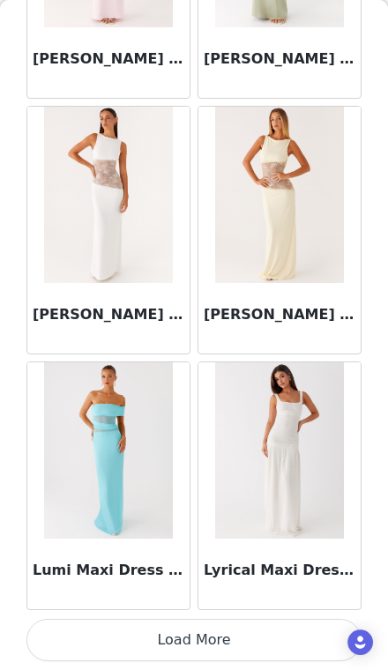
click at [262, 638] on button "Load More" at bounding box center [193, 640] width 335 height 42
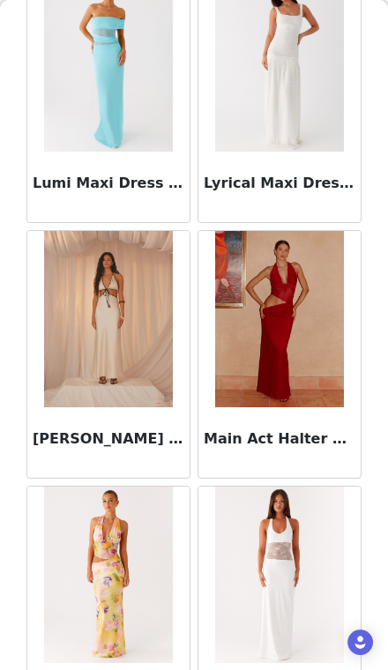
scroll to position [38263, 0]
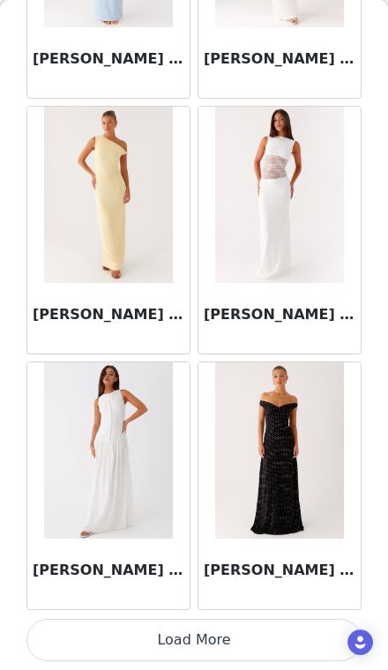
click at [270, 637] on button "Load More" at bounding box center [193, 640] width 335 height 42
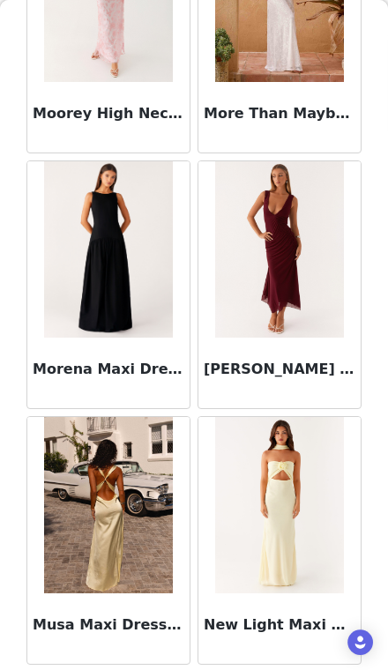
scroll to position [42288, 0]
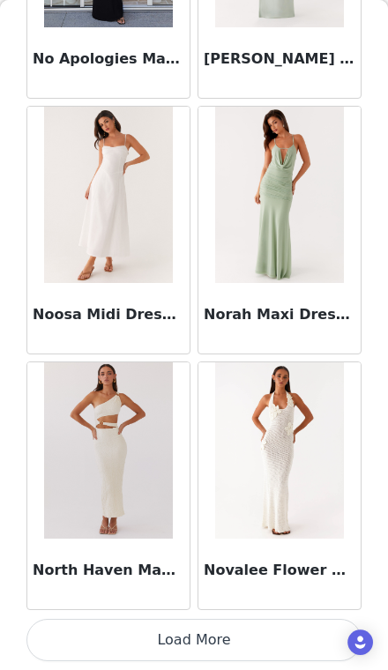
click at [273, 633] on button "Load More" at bounding box center [193, 640] width 335 height 42
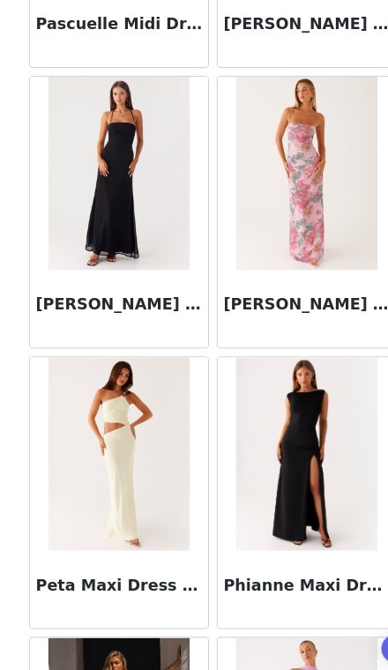
scroll to position [45292, 0]
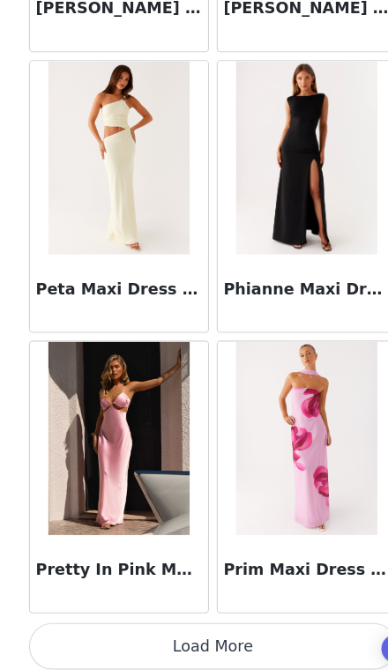
click at [272, 619] on button "Load More" at bounding box center [193, 640] width 335 height 42
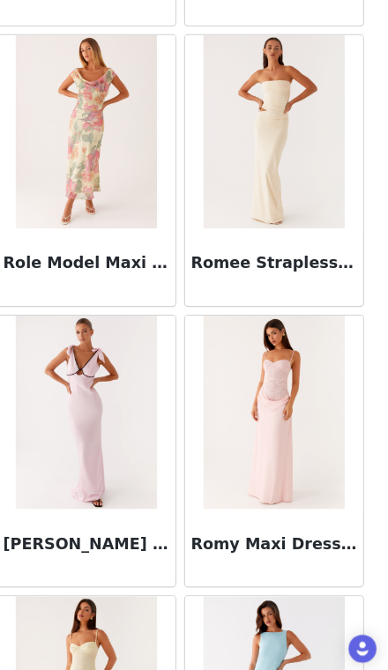
scroll to position [47621, 0]
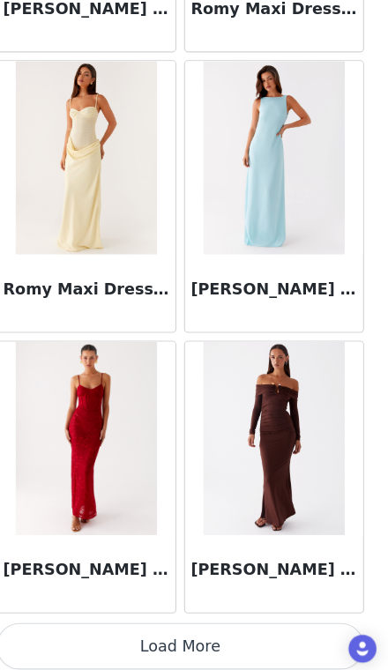
click at [84, 619] on button "Load More" at bounding box center [193, 640] width 335 height 42
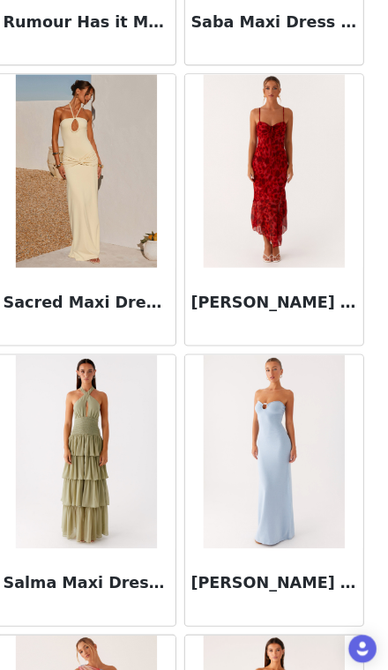
scroll to position [49374, 0]
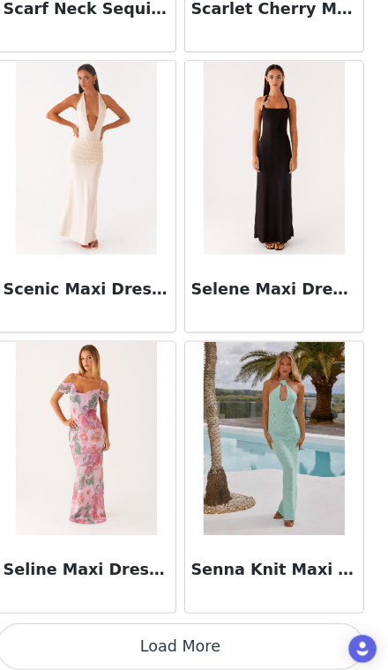
click at [257, 619] on button "Load More" at bounding box center [193, 640] width 335 height 42
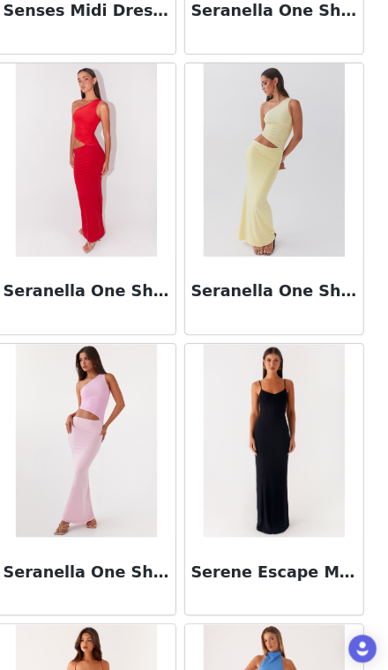
scroll to position [51419, 0]
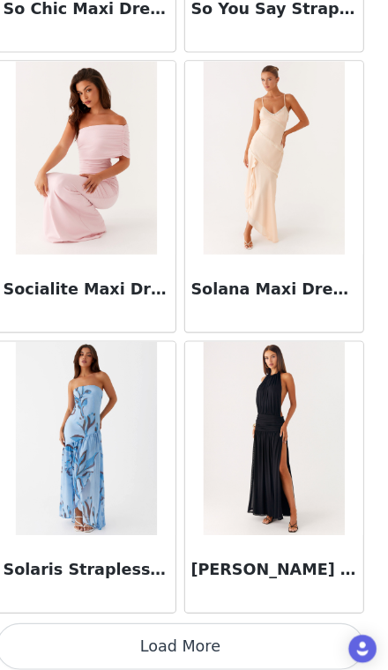
click at [84, 619] on button "Load More" at bounding box center [193, 640] width 335 height 42
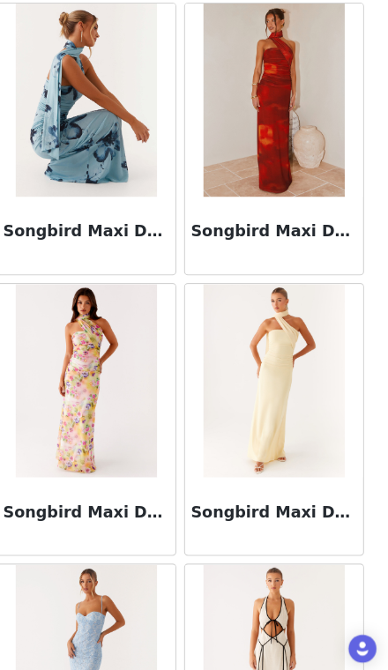
scroll to position [54034, 0]
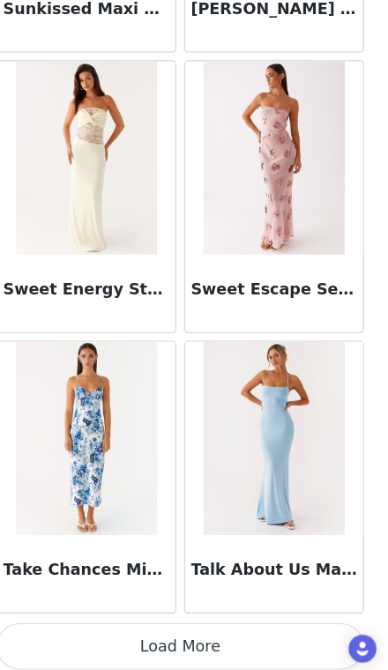
click at [101, 619] on button "Load More" at bounding box center [193, 640] width 335 height 42
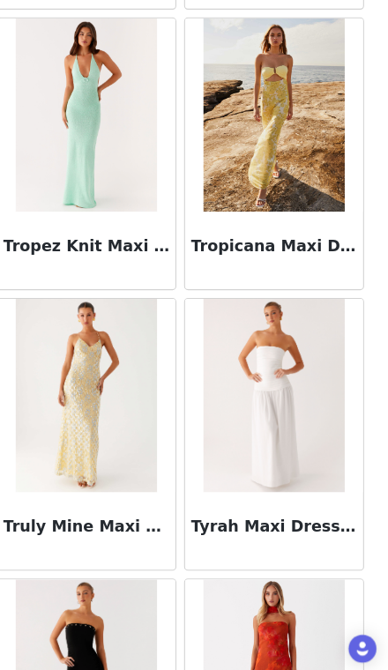
scroll to position [57579, 0]
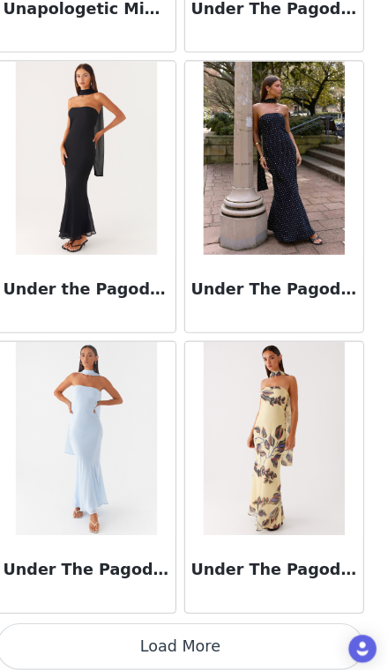
click at [100, 619] on button "Load More" at bounding box center [193, 640] width 335 height 42
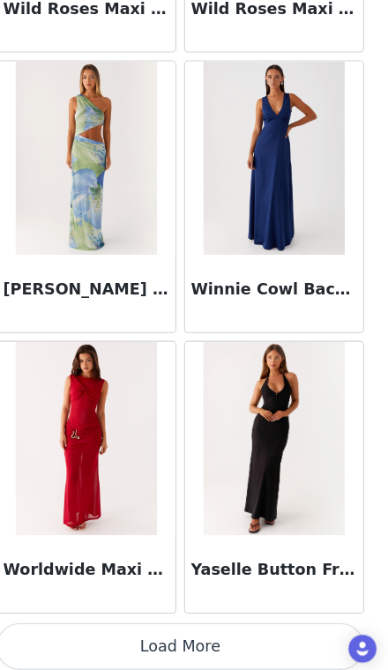
scroll to position [60864, 0]
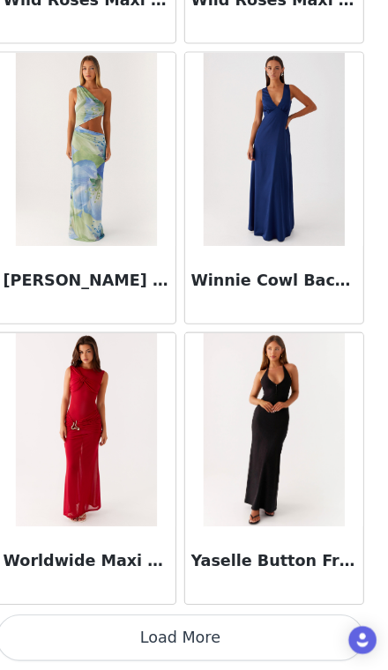
click at [258, 619] on button "Load More" at bounding box center [193, 640] width 335 height 42
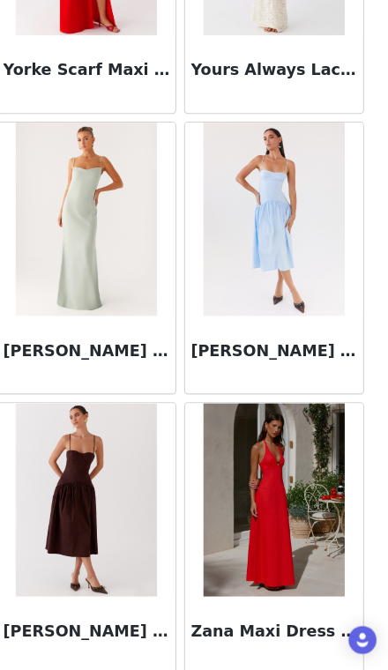
scroll to position [61569, 0]
